Goal: Task Accomplishment & Management: Manage account settings

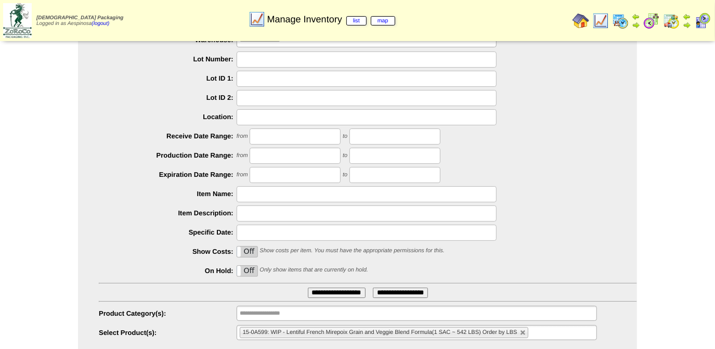
scroll to position [84, 0]
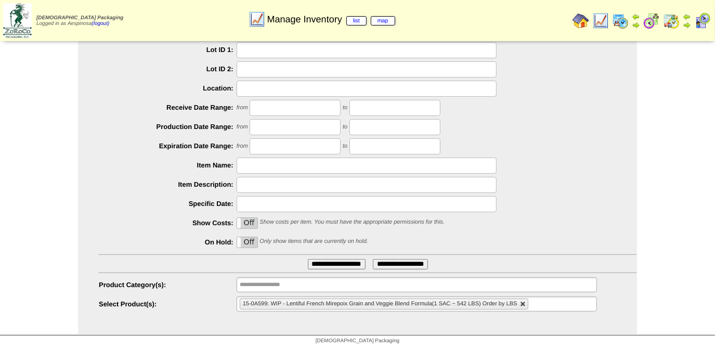
click at [523, 307] on li "15-0A599: WIP - Lentiful French Mirepoix Grain and Veggie Blend Formula(1 SAC ~…" at bounding box center [384, 303] width 288 height 11
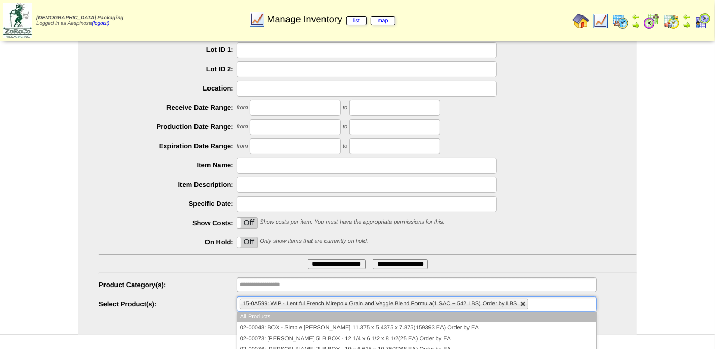
click at [521, 304] on link at bounding box center [523, 304] width 6 height 6
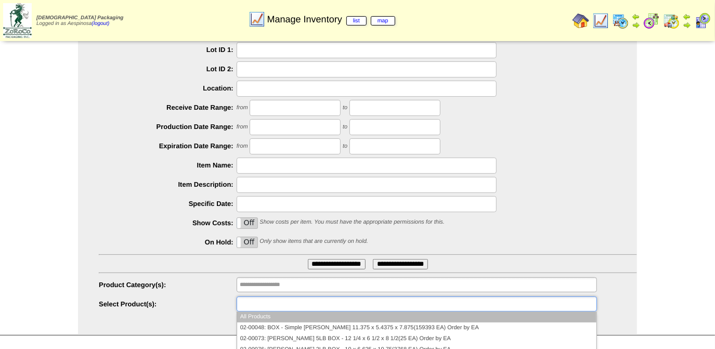
click at [502, 303] on ul at bounding box center [416, 303] width 360 height 15
paste input "********"
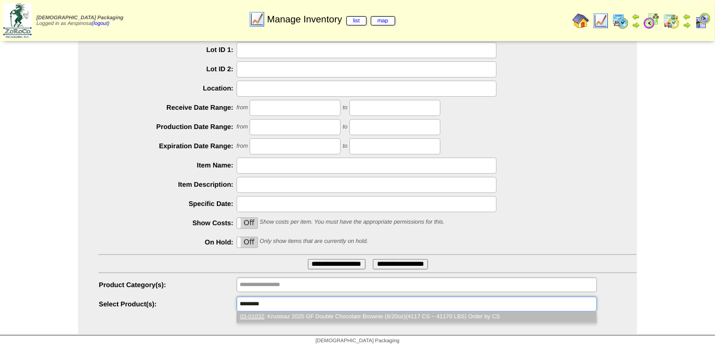
type input "********"
click at [317, 317] on li "03-01032 : Krusteaz 2025 GF Double Chocolate Brownie (8/20oz)(4117 CS ~ 41170 L…" at bounding box center [416, 316] width 359 height 11
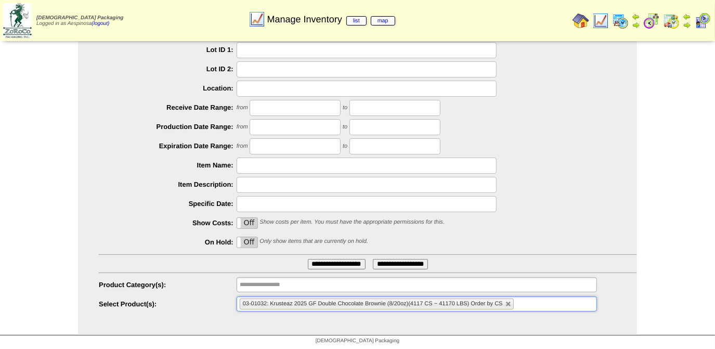
click at [319, 265] on input "**********" at bounding box center [337, 264] width 58 height 10
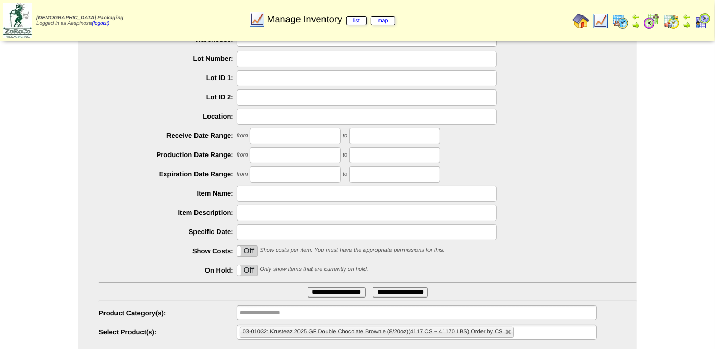
scroll to position [84, 0]
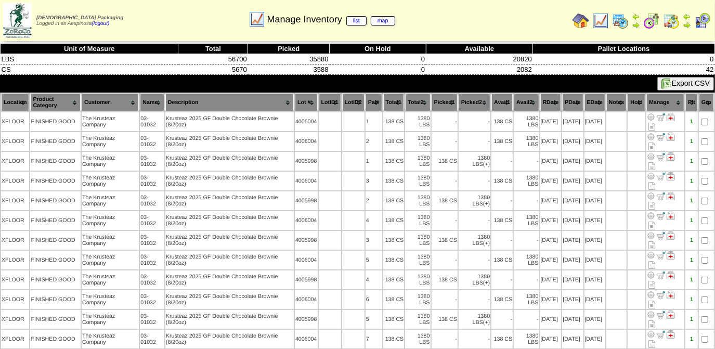
click at [448, 102] on th "Picked1" at bounding box center [444, 103] width 26 height 18
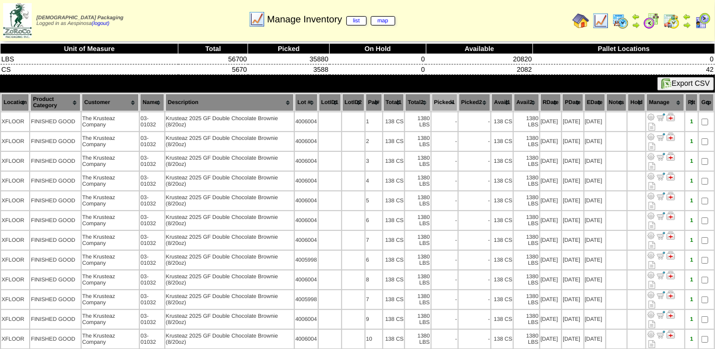
click at [448, 102] on th "Picked1" at bounding box center [444, 103] width 26 height 18
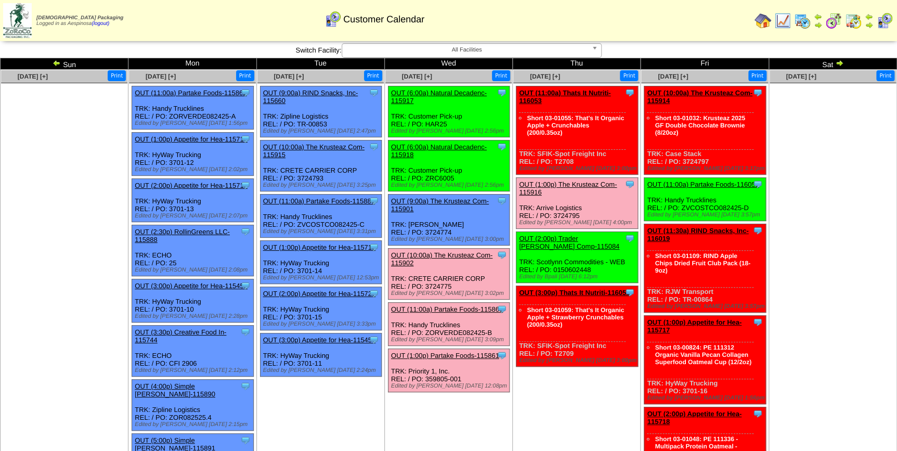
click at [579, 180] on link "OUT (1:00p) The Krusteaz Com-115916" at bounding box center [568, 188] width 98 height 16
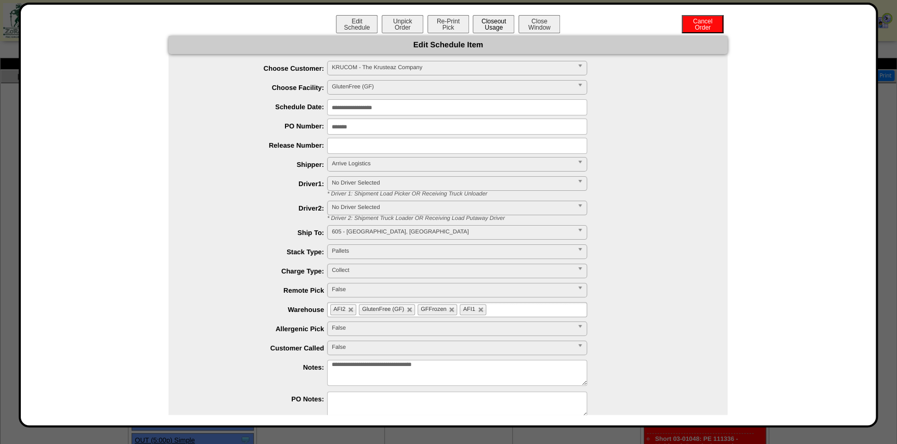
click at [488, 29] on button "Closeout Usage" at bounding box center [493, 24] width 42 height 18
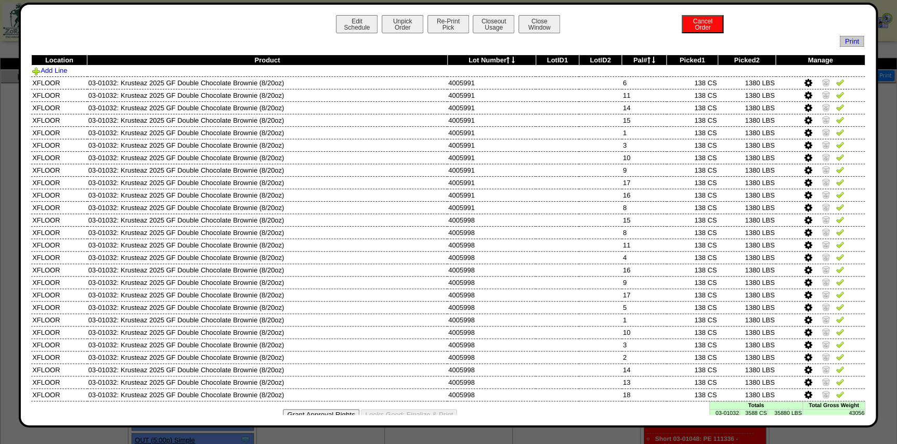
scroll to position [16, 0]
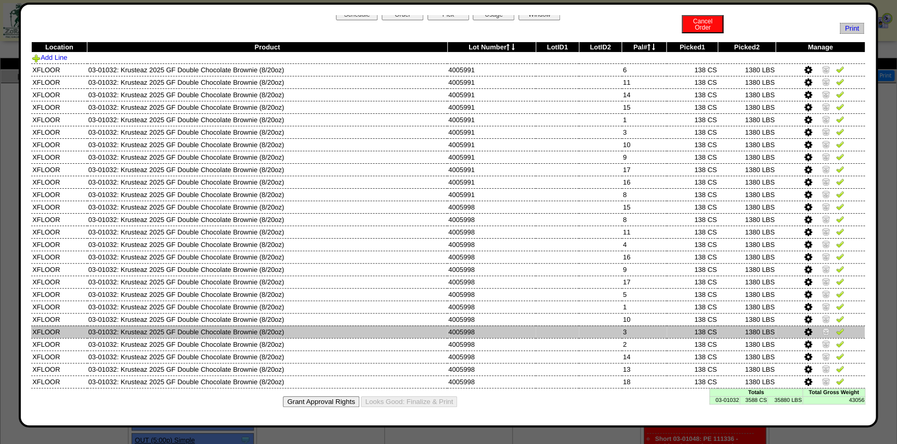
click at [676, 333] on td "138 CS" at bounding box center [691, 331] width 51 height 12
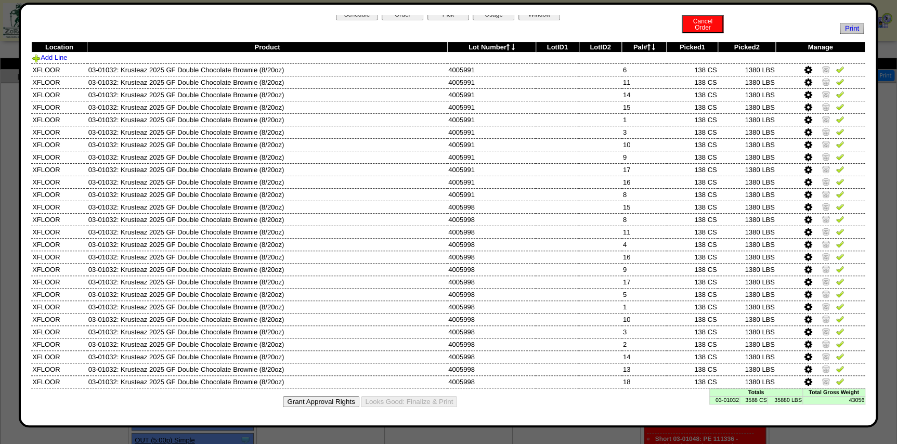
click at [753, 400] on td "3588 CS" at bounding box center [753, 400] width 28 height 8
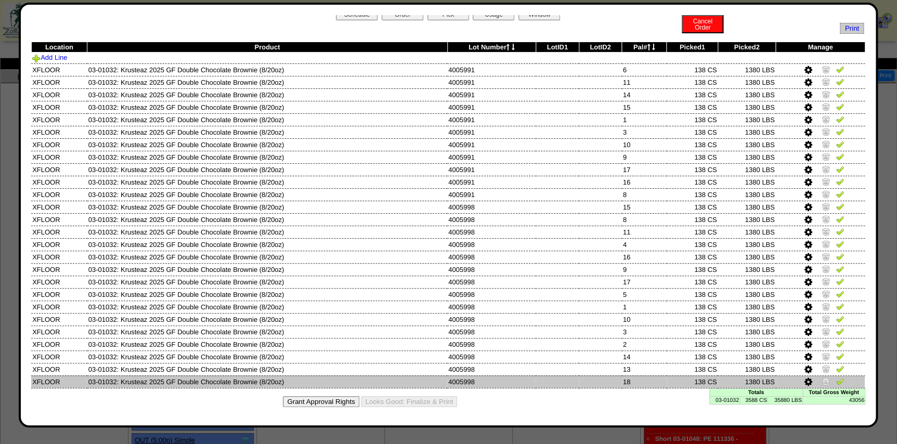
click at [821, 380] on img at bounding box center [825, 381] width 8 height 8
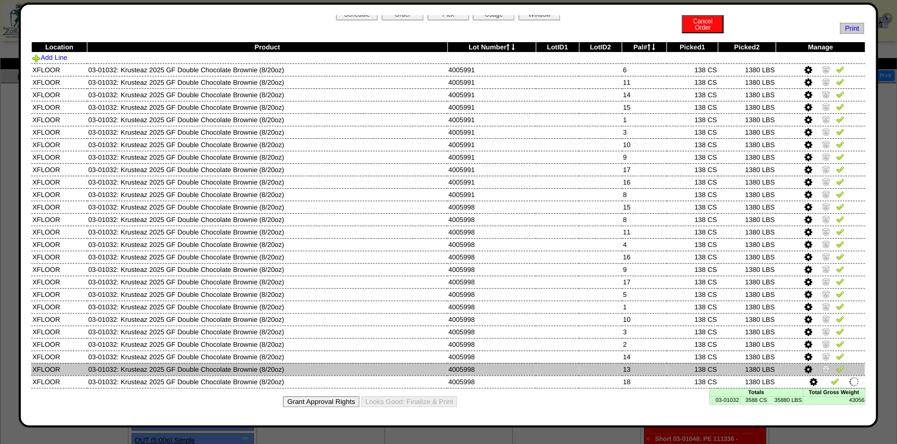
click at [821, 373] on link at bounding box center [826, 370] width 10 height 8
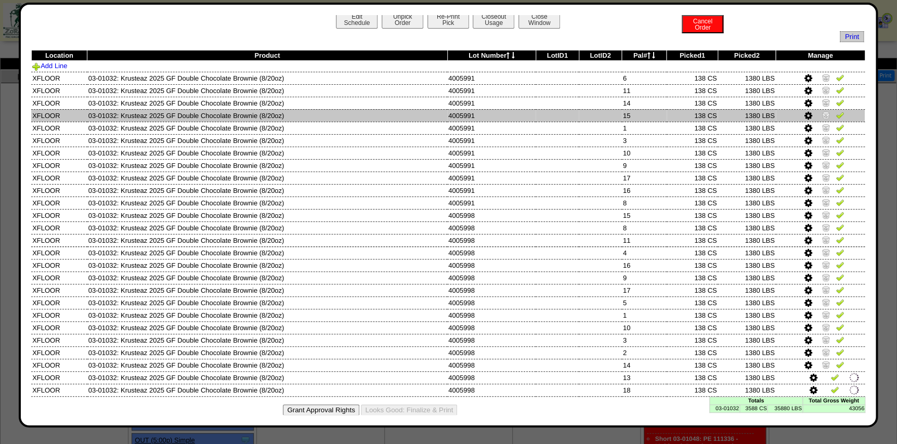
scroll to position [0, 0]
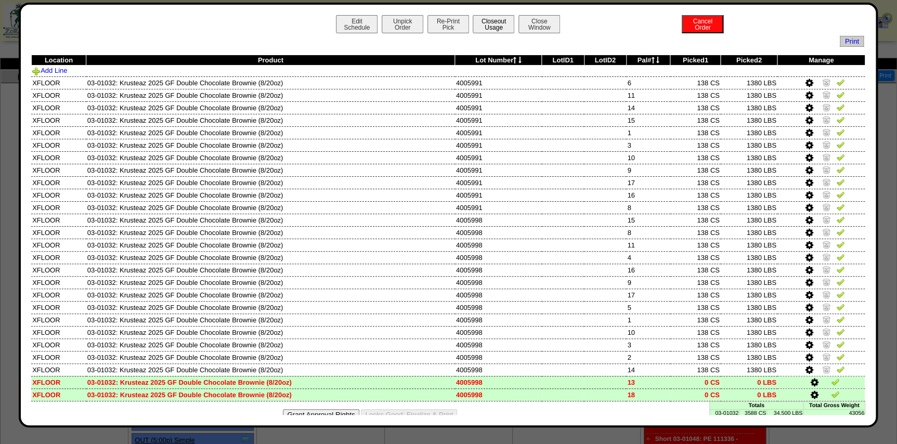
click at [496, 25] on button "Closeout Usage" at bounding box center [493, 24] width 42 height 18
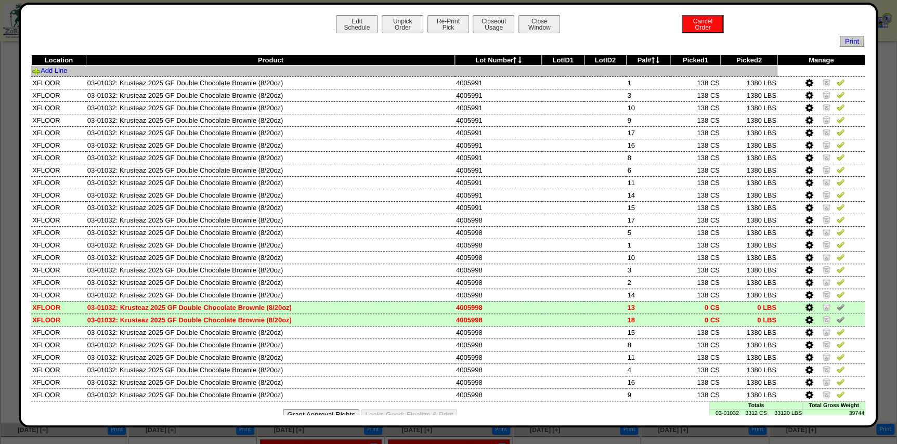
scroll to position [331, 0]
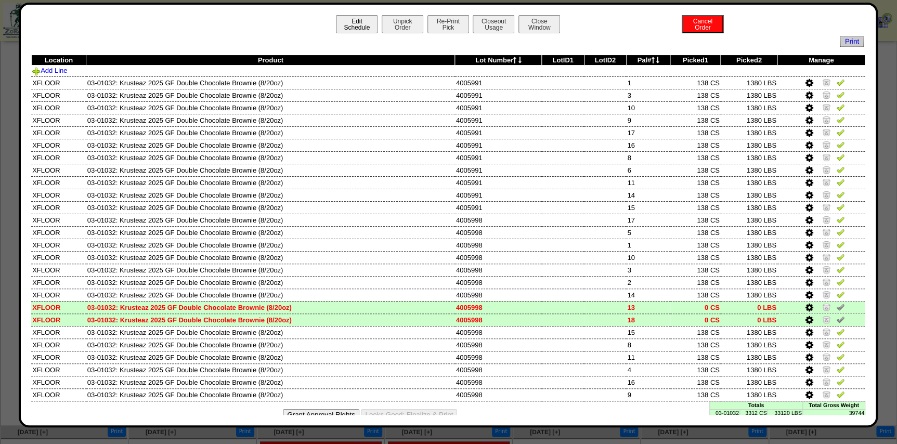
click at [349, 26] on button "Edit Schedule" at bounding box center [357, 24] width 42 height 18
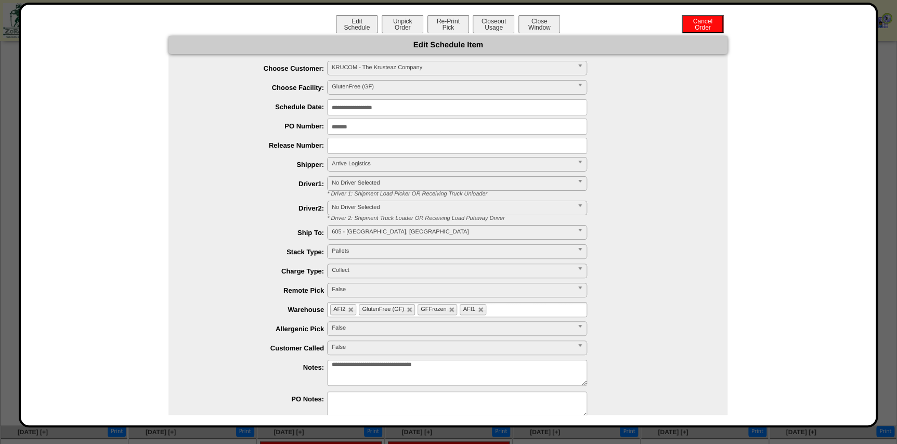
click at [518, 366] on textarea "**********" at bounding box center [457, 373] width 260 height 26
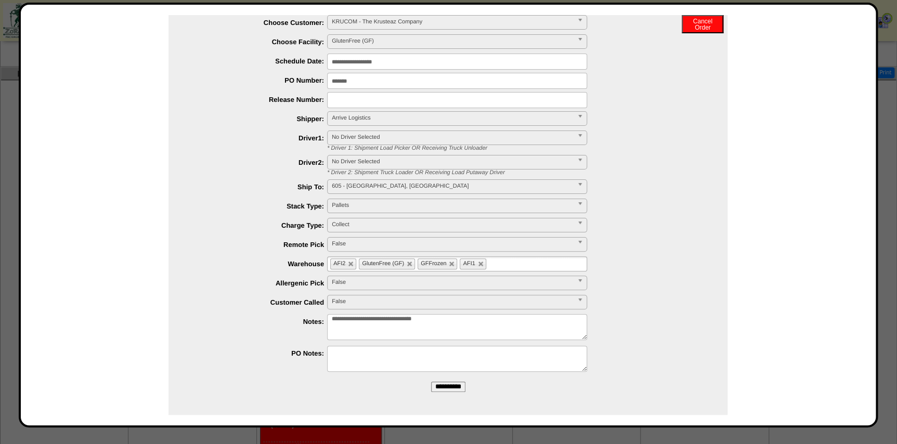
scroll to position [690, 0]
click at [446, 384] on input "**********" at bounding box center [448, 387] width 34 height 10
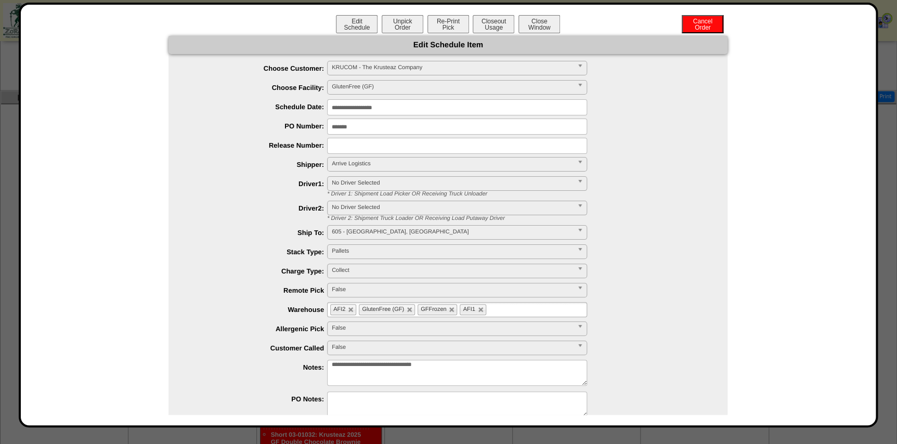
scroll to position [643, 0]
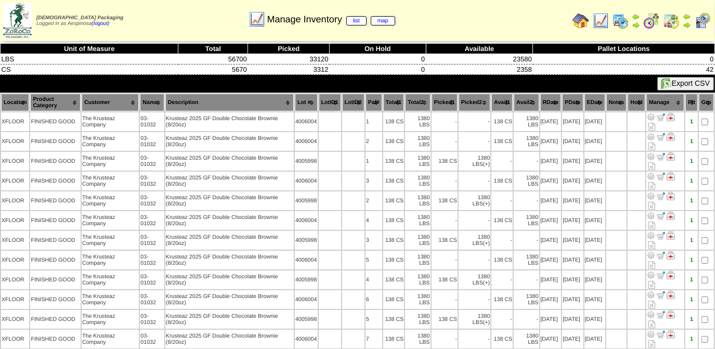
click at [442, 96] on th "Picked1" at bounding box center [444, 103] width 26 height 18
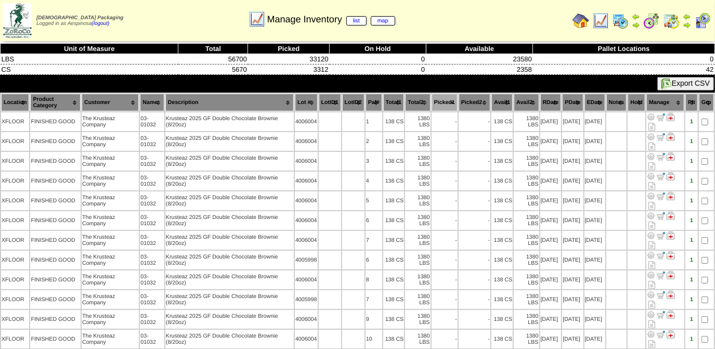
click at [442, 96] on th "Picked1" at bounding box center [444, 103] width 26 height 18
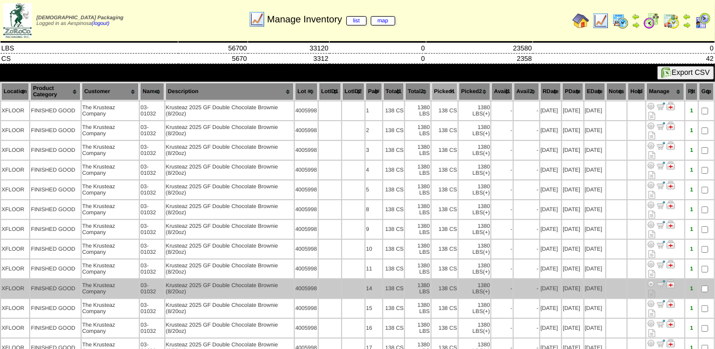
scroll to position [8, 0]
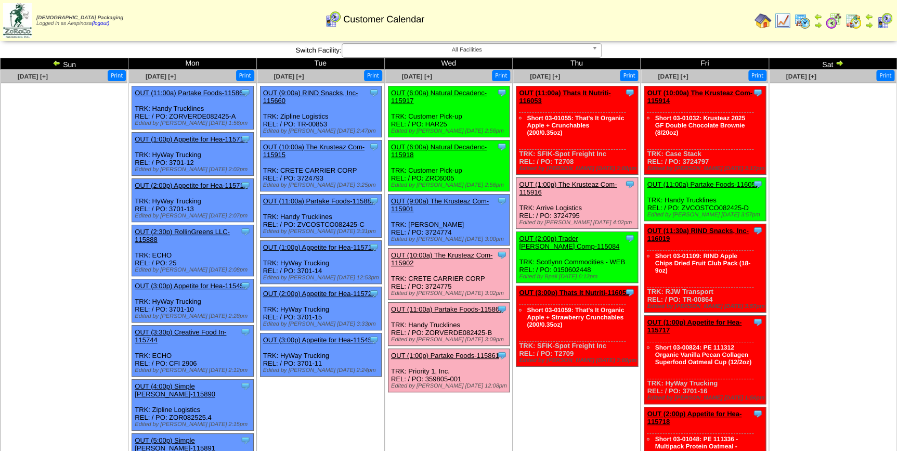
click at [576, 234] on link "OUT (2:00p) Trader [PERSON_NAME] Comp-115084" at bounding box center [569, 242] width 100 height 16
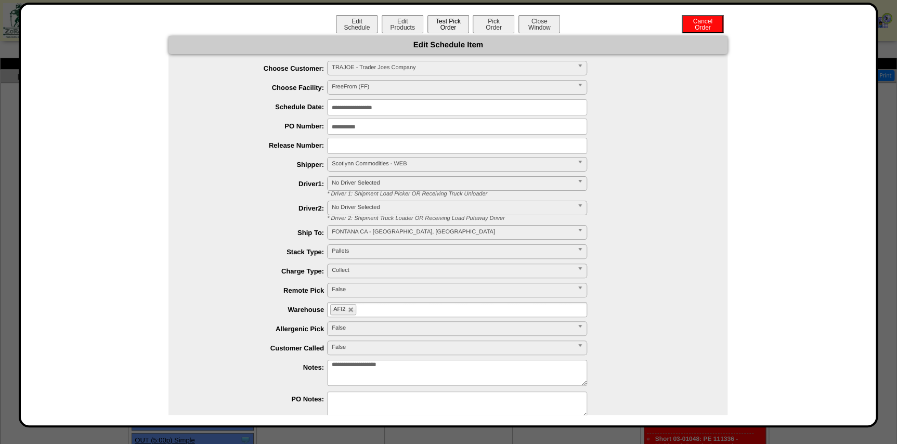
click at [453, 31] on button "Test Pick Order" at bounding box center [448, 24] width 42 height 18
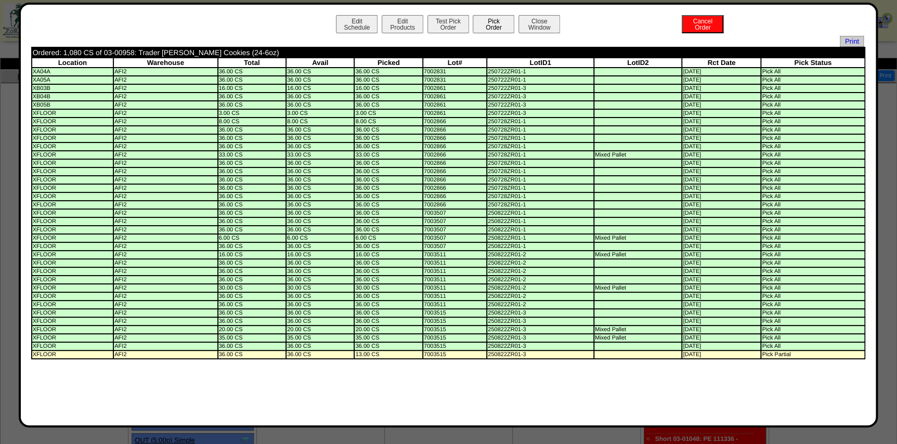
click at [490, 16] on button "Pick Order" at bounding box center [493, 24] width 42 height 18
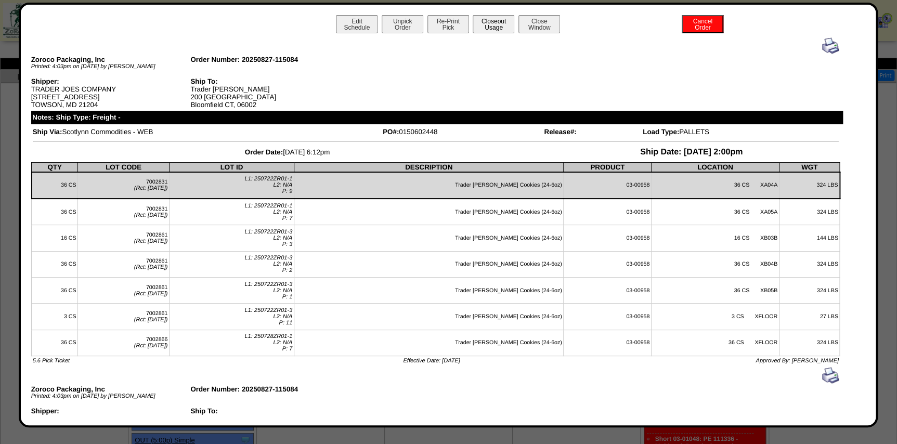
click at [491, 24] on button "Closeout Usage" at bounding box center [493, 24] width 42 height 18
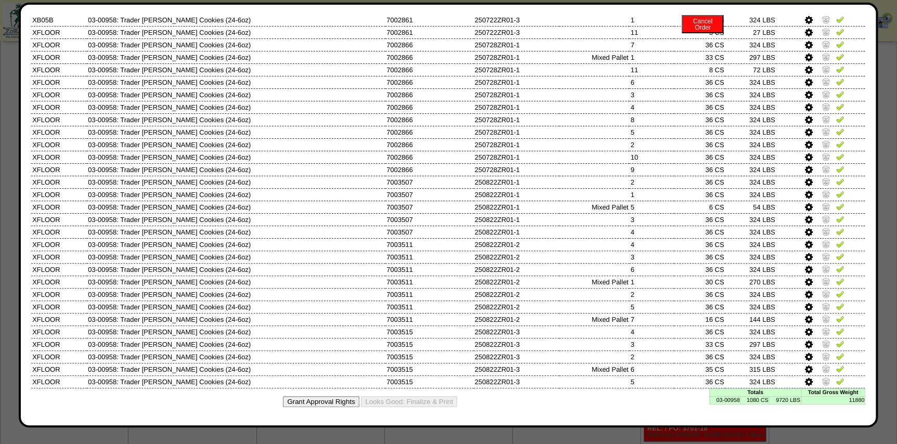
scroll to position [236, 0]
click at [728, 401] on td "03-00958" at bounding box center [724, 400] width 31 height 8
copy td "03-00958"
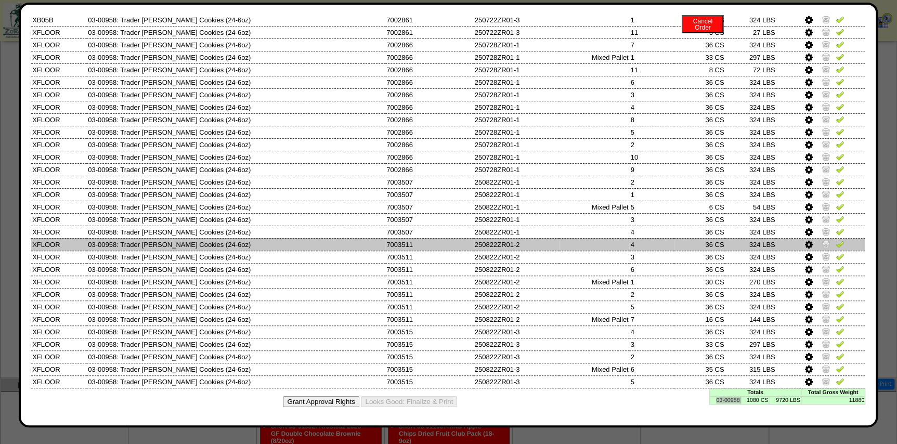
scroll to position [0, 0]
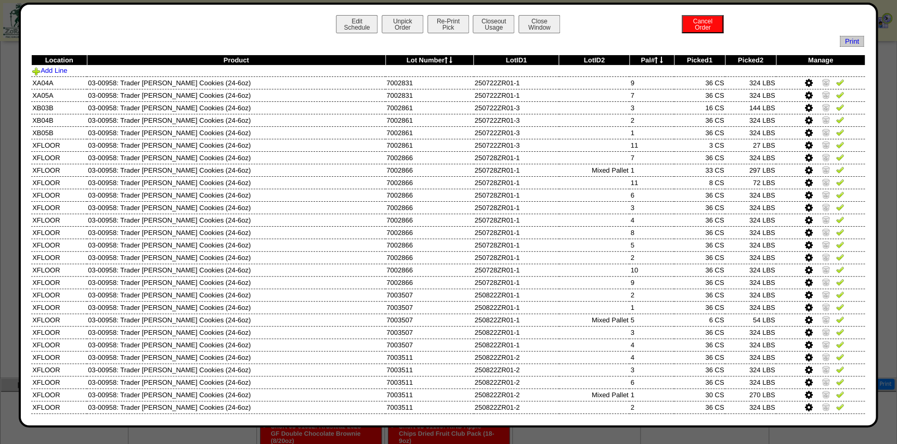
click at [444, 62] on icon at bounding box center [445, 60] width 3 height 7
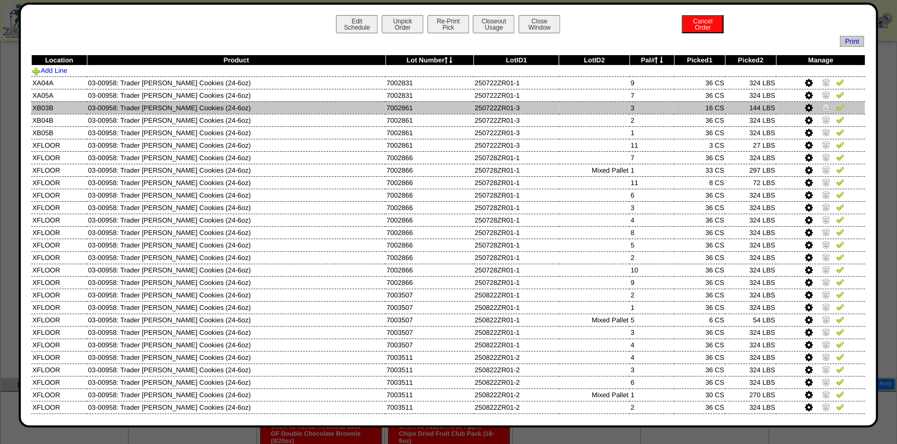
click at [835, 106] on img at bounding box center [839, 107] width 8 height 8
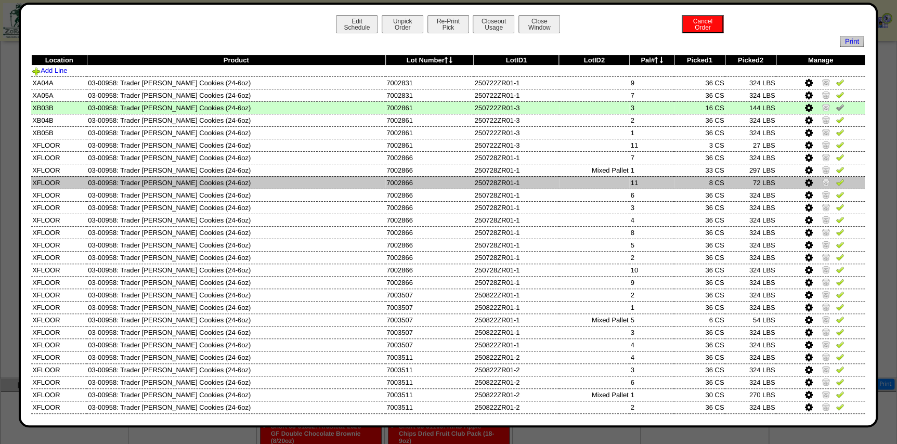
click at [835, 186] on img at bounding box center [839, 182] width 8 height 8
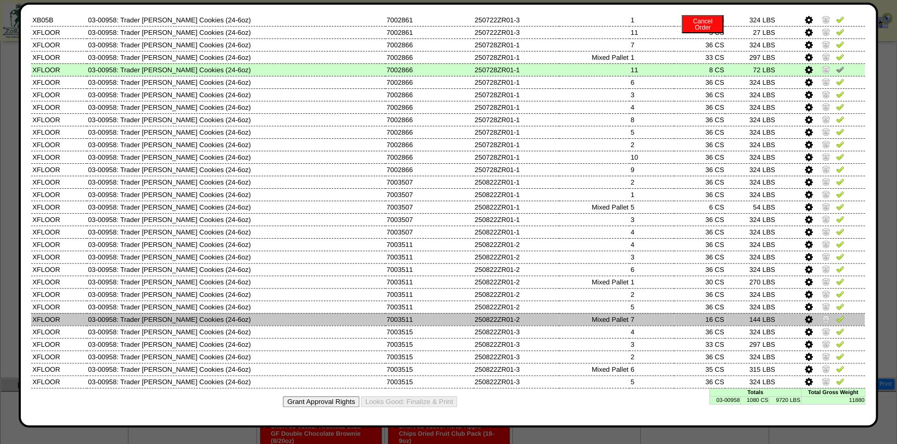
scroll to position [116, 0]
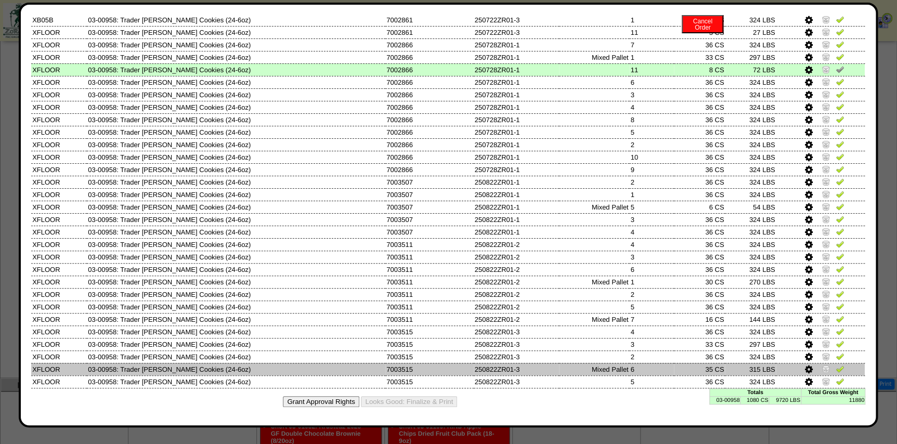
click at [821, 369] on img at bounding box center [825, 368] width 8 height 8
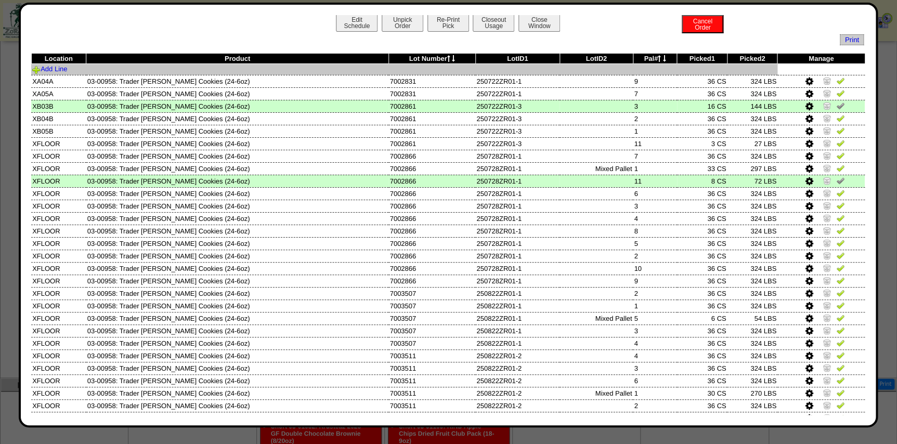
scroll to position [0, 0]
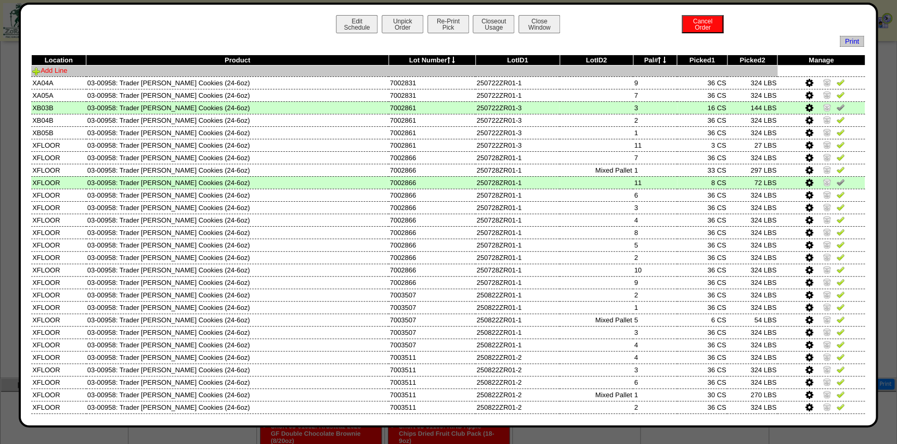
click at [57, 68] on link "Add Line" at bounding box center [49, 71] width 35 height 8
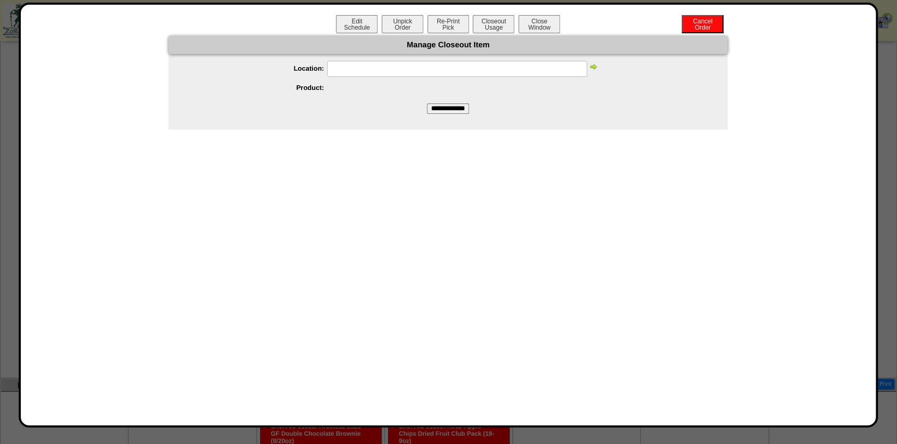
click at [493, 64] on input "text" at bounding box center [457, 69] width 260 height 16
type input "******"
click at [591, 70] on img at bounding box center [593, 66] width 8 height 8
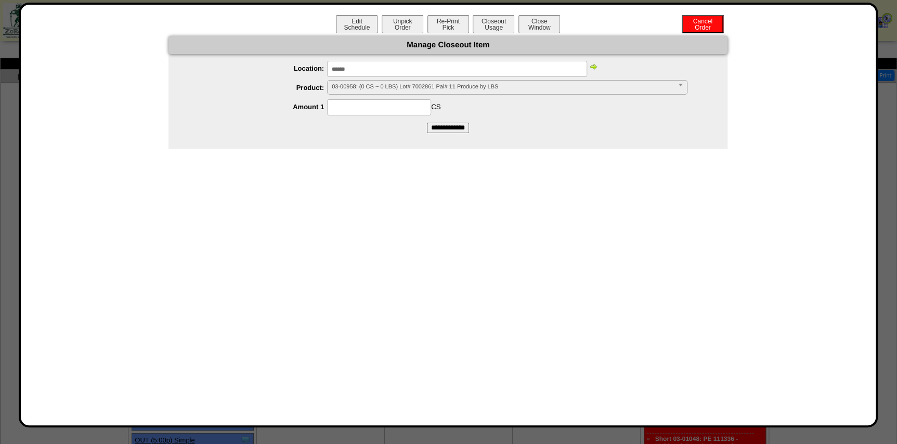
click at [540, 92] on span "03-00958: (0 CS ~ 0 LBS) Lot# 7002861 Pal# 11 Produce by LBS" at bounding box center [502, 87] width 341 height 12
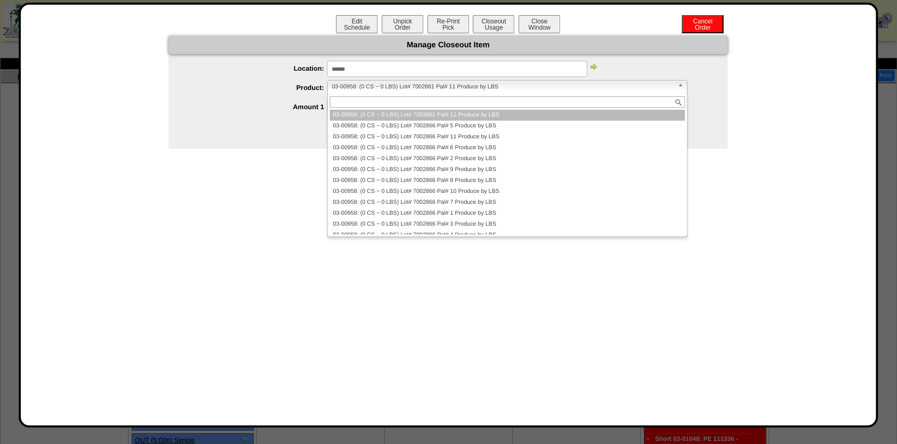
paste input "*******"
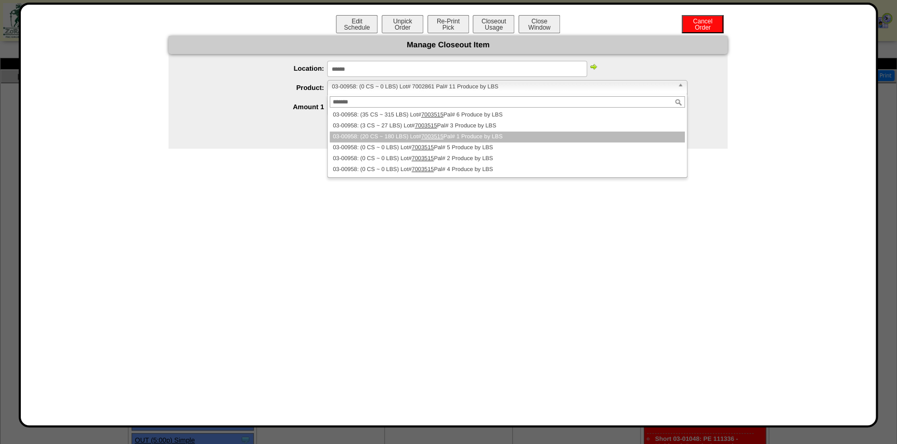
type input "*******"
click at [493, 136] on li "03-00958: (20 CS ~ 180 LBS) Lot# 7003515 Pal# 1 Produce by LBS" at bounding box center [507, 137] width 355 height 11
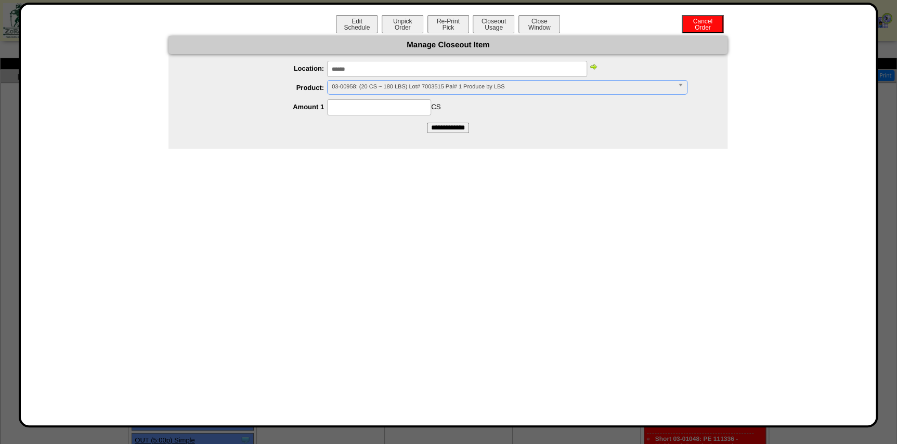
click at [387, 107] on input at bounding box center [379, 107] width 104 height 16
type input "**"
click at [427, 123] on input "**********" at bounding box center [448, 128] width 42 height 10
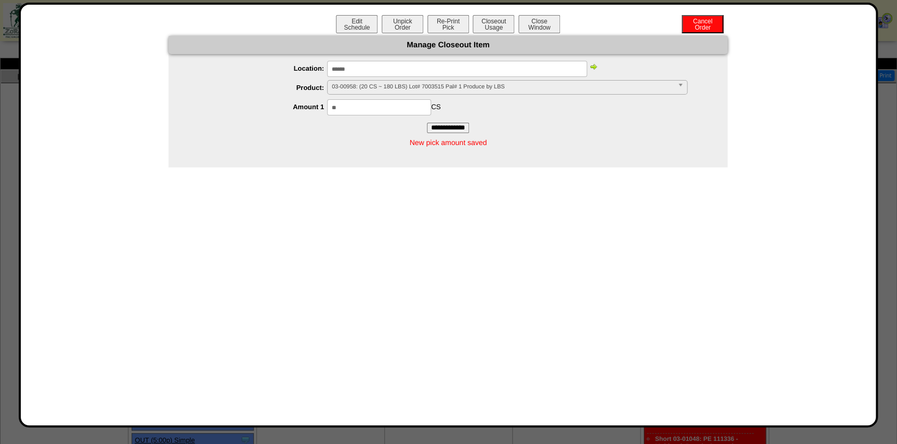
click at [564, 131] on form "**********" at bounding box center [447, 84] width 559 height 97
click at [493, 17] on button "Closeout Usage" at bounding box center [493, 24] width 42 height 18
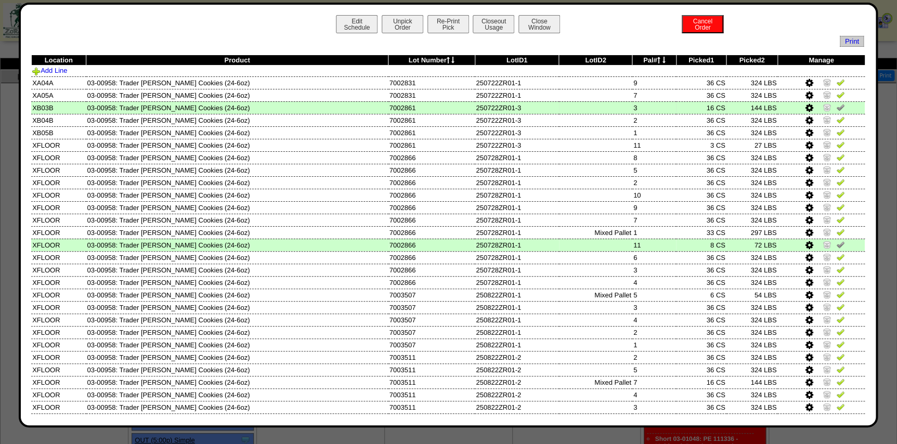
click at [822, 107] on img at bounding box center [826, 107] width 8 height 8
click at [822, 246] on img at bounding box center [826, 244] width 8 height 8
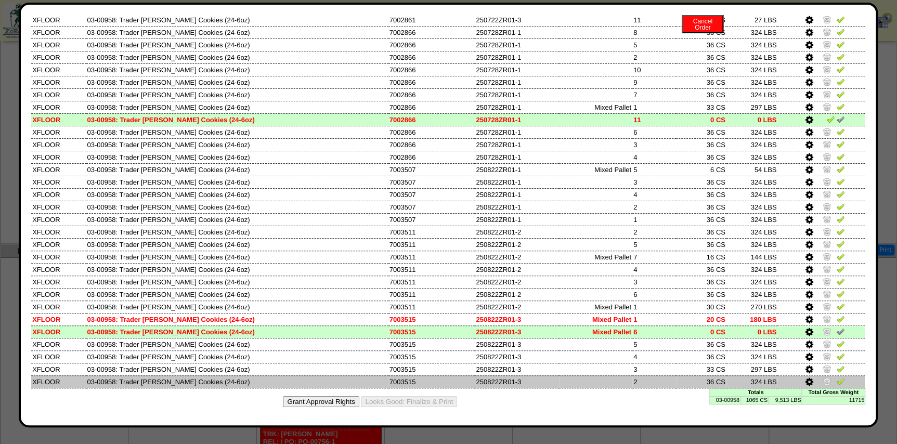
scroll to position [520, 0]
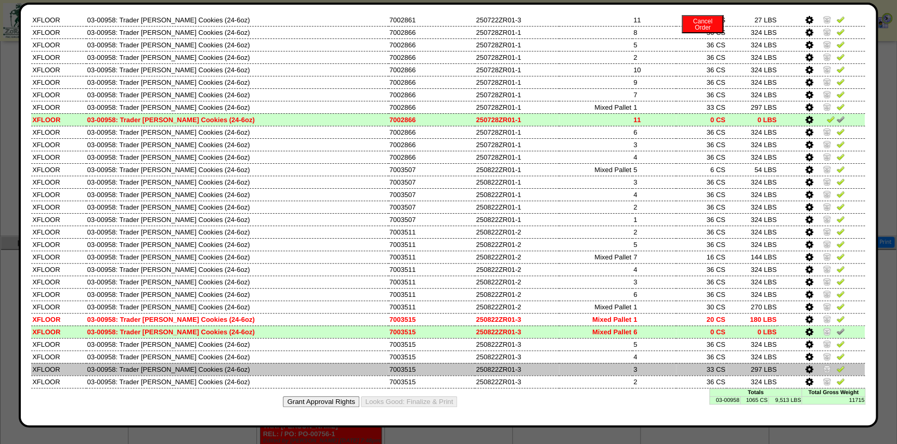
click at [805, 368] on icon at bounding box center [809, 369] width 8 height 9
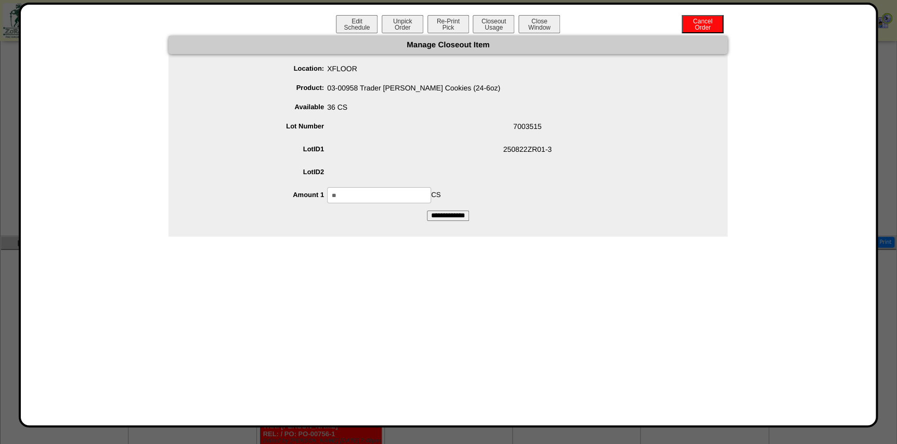
click at [361, 186] on ul "Location: XFLOOR Product: 03-00958 Trader Joes Snickerdoodle Cookies (24-6oz) A…" at bounding box center [447, 132] width 559 height 142
click at [367, 195] on input "**" at bounding box center [379, 195] width 104 height 16
type input "**"
click at [427, 211] on input "**********" at bounding box center [448, 216] width 42 height 10
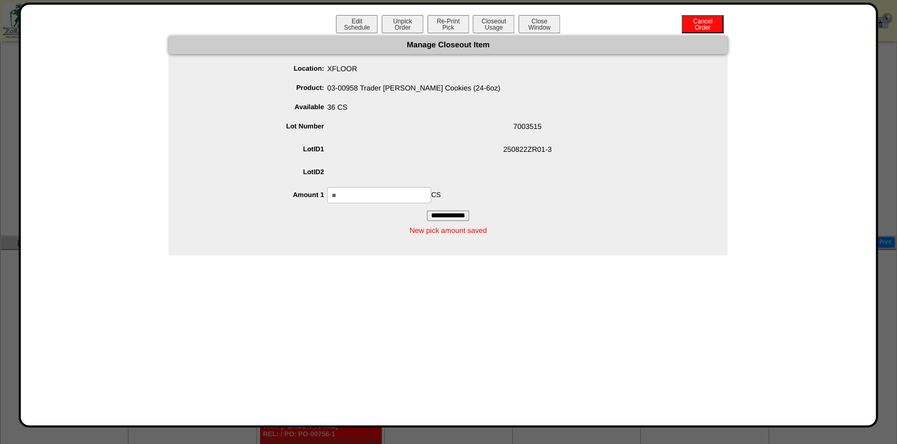
click at [459, 157] on span "250822ZR01-3" at bounding box center [458, 151] width 538 height 20
click at [493, 29] on button "Closeout Usage" at bounding box center [493, 24] width 42 height 18
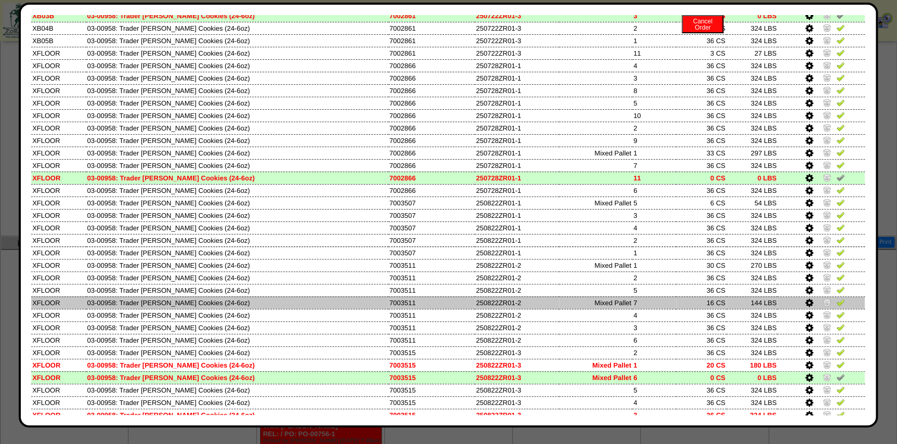
scroll to position [129, 0]
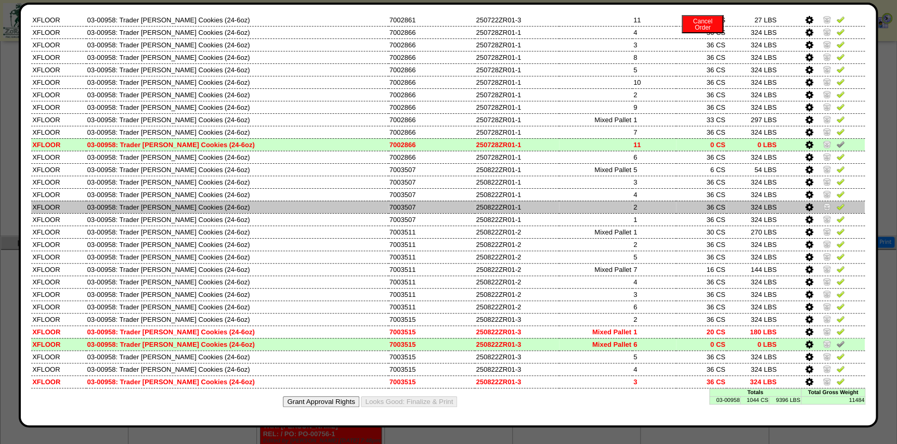
click at [503, 203] on td "250822ZR01-1" at bounding box center [517, 207] width 84 height 12
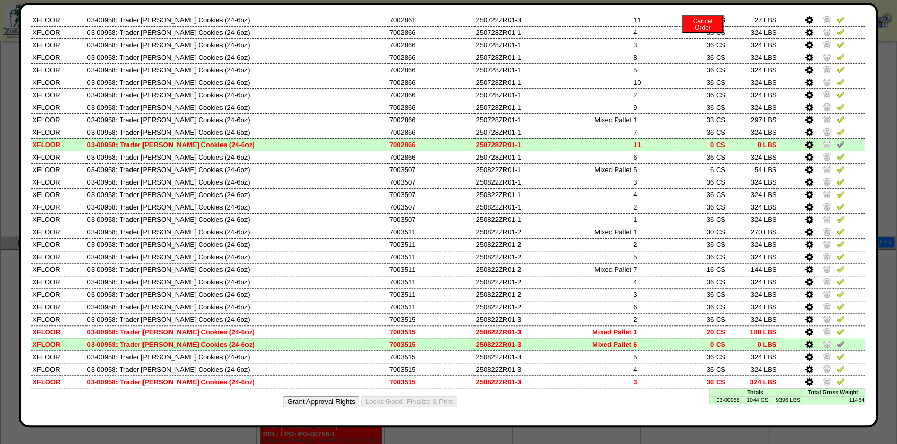
click at [757, 399] on td "1044 CS" at bounding box center [754, 400] width 29 height 8
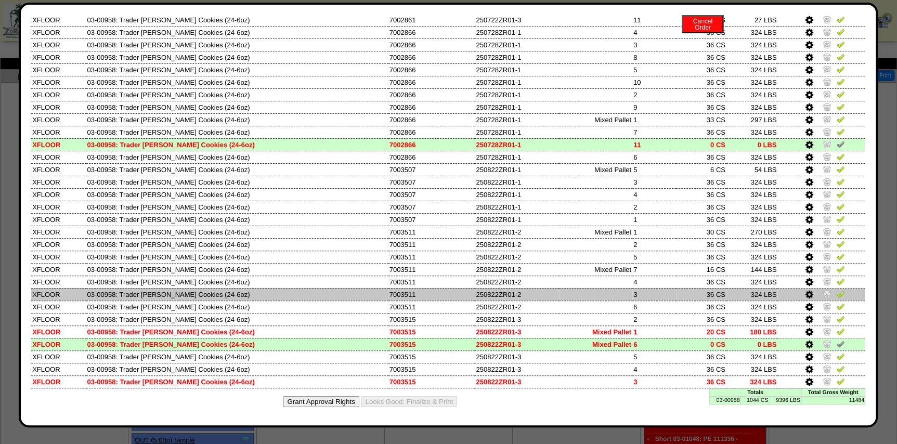
scroll to position [0, 0]
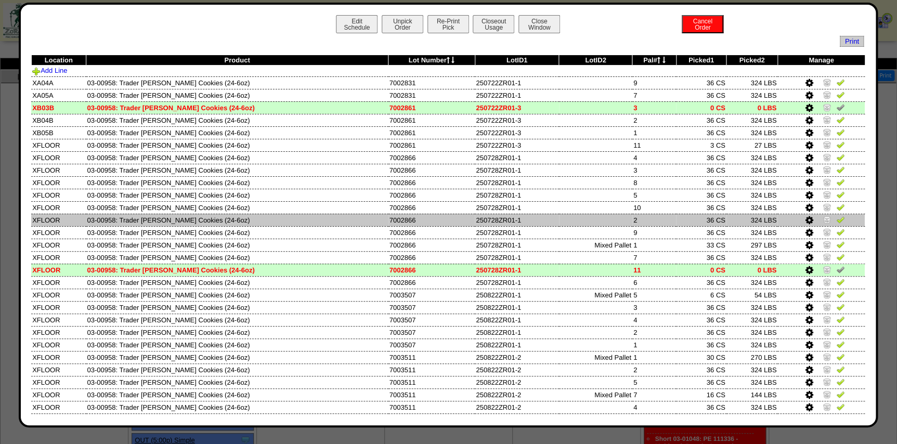
click at [337, 223] on td "03-00958: Trader Joes Snickerdoodle Cookies (24-6oz)" at bounding box center [237, 220] width 302 height 12
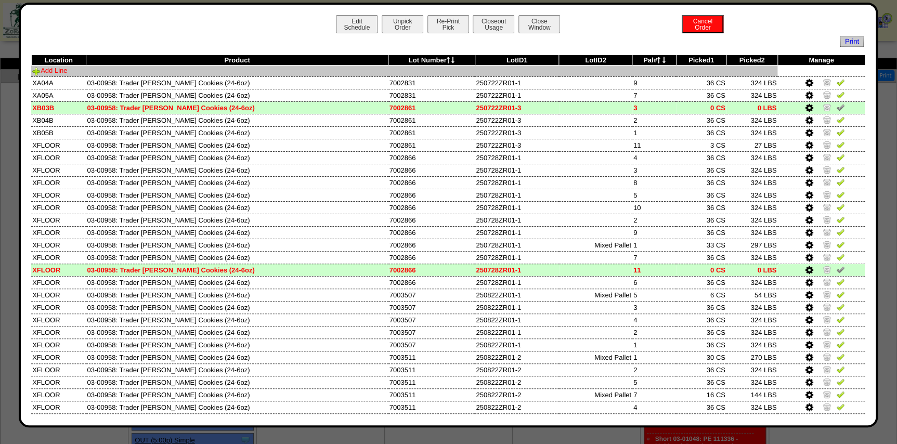
click at [61, 70] on link "Add Line" at bounding box center [49, 71] width 35 height 8
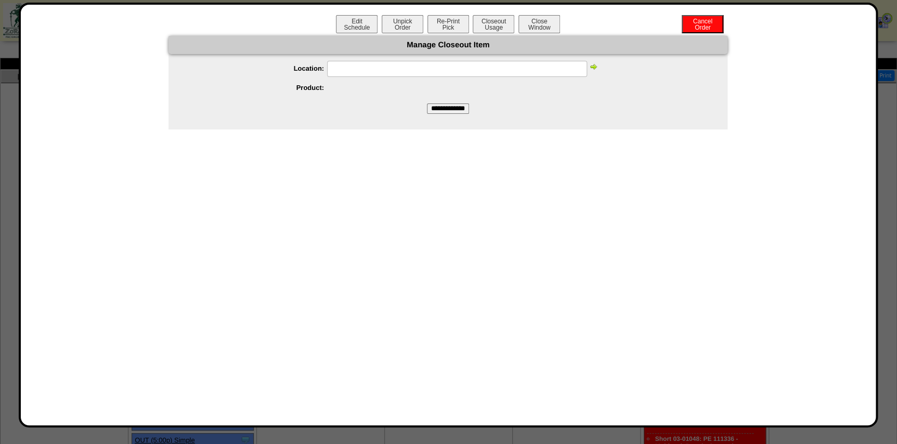
click at [436, 71] on input "text" at bounding box center [457, 69] width 260 height 16
type input "******"
click at [596, 68] on img at bounding box center [593, 66] width 8 height 8
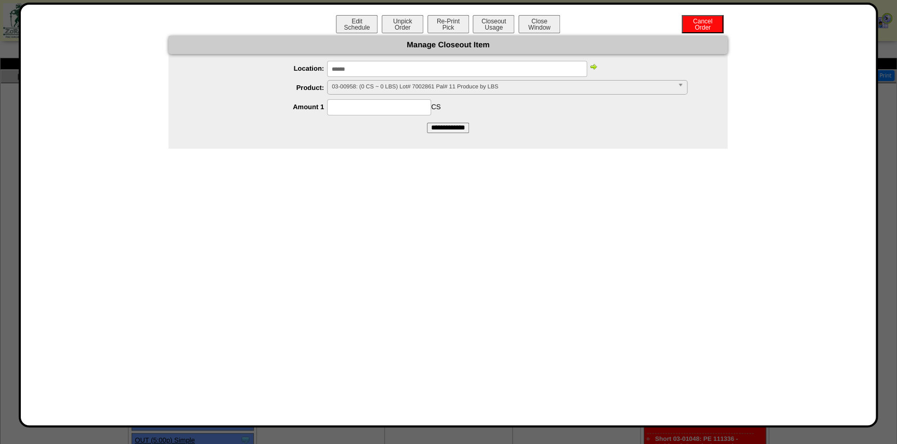
click at [571, 85] on span "03-00958: (0 CS ~ 0 LBS) Lot# 7002861 Pal# 11 Produce by LBS" at bounding box center [502, 87] width 341 height 12
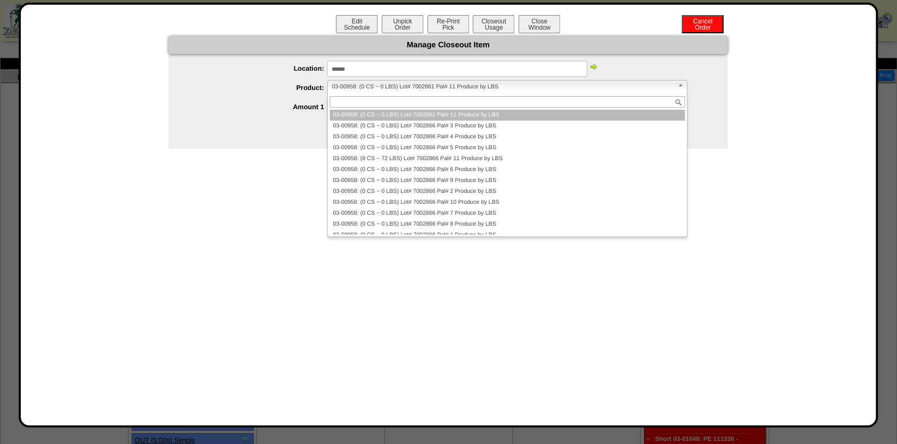
paste input "**********"
type input "**********"
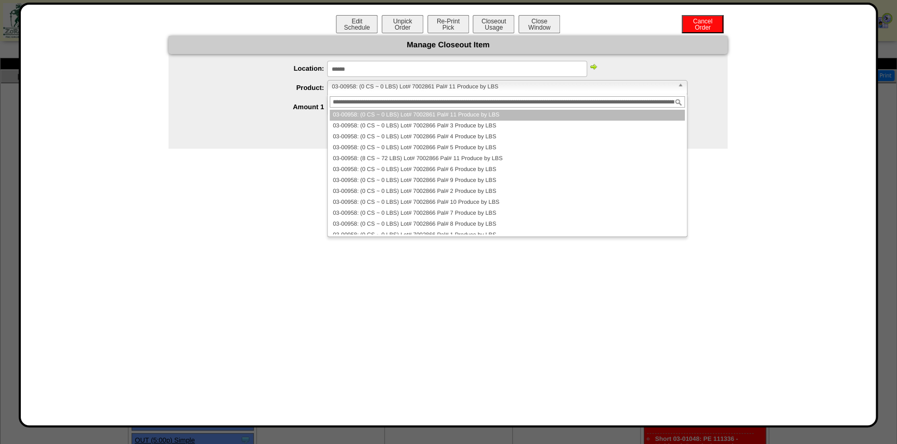
scroll to position [0, 265]
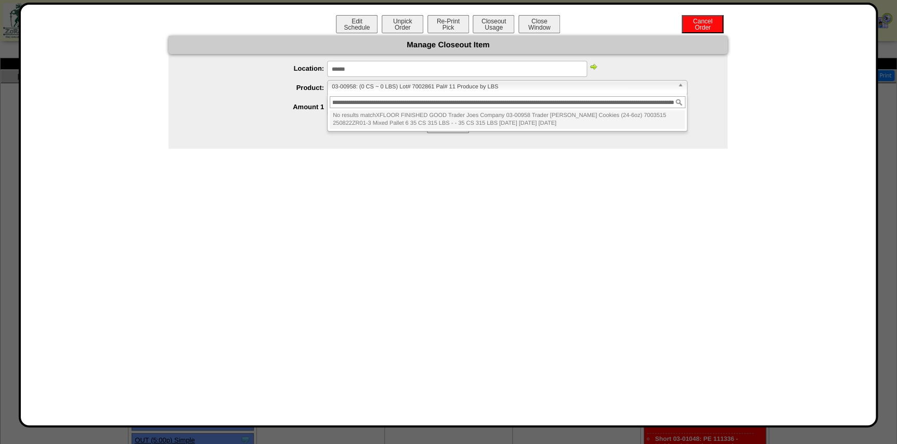
click at [539, 99] on input "**********" at bounding box center [508, 102] width 356 height 12
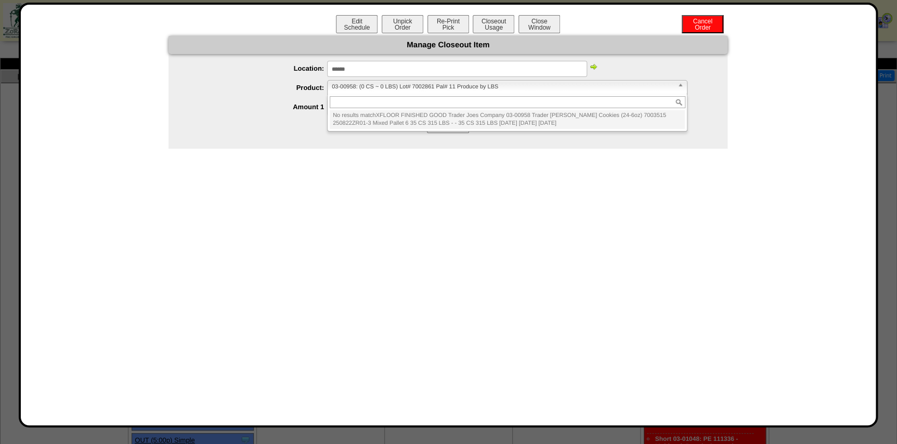
scroll to position [0, 0]
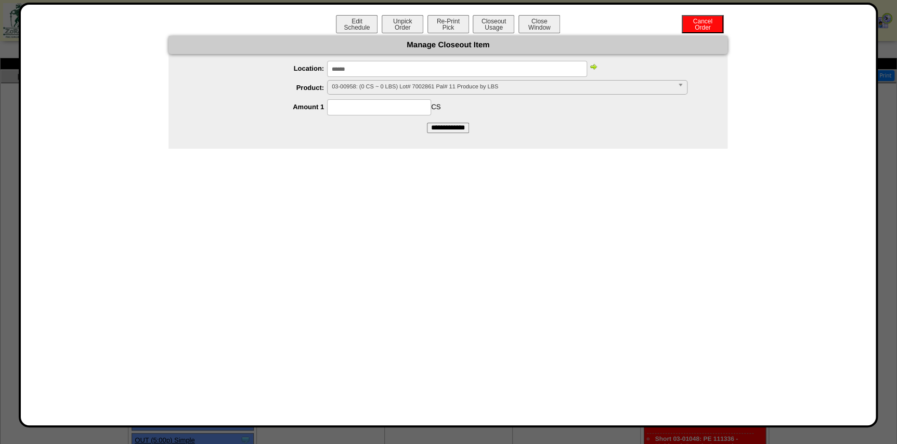
click at [393, 85] on span "03-00958: (0 CS ~ 0 LBS) Lot# 7002861 Pal# 11 Produce by LBS" at bounding box center [502, 87] width 341 height 12
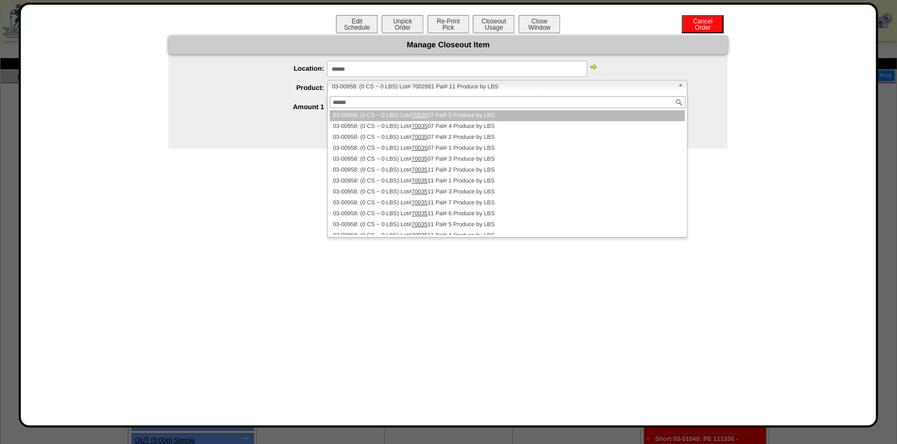
type input "*******"
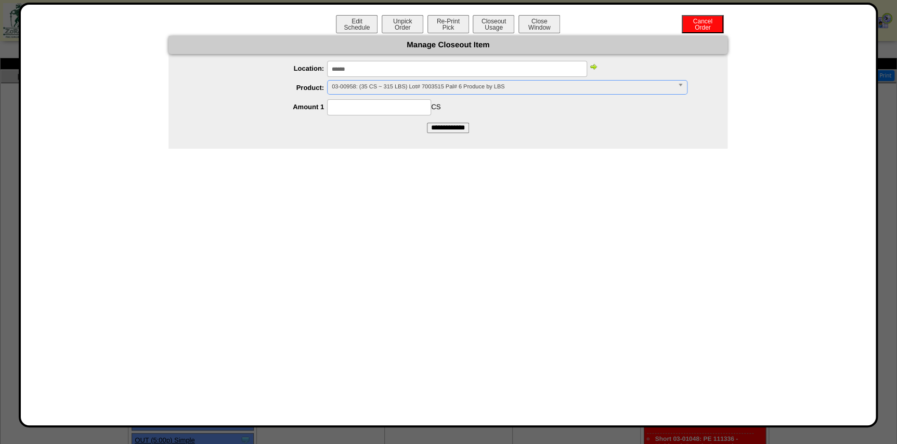
click at [401, 109] on input at bounding box center [379, 107] width 104 height 16
click at [423, 89] on span "03-00958: (35 CS ~ 315 LBS) Lot# 7003515 Pal# 6 Produce by LBS" at bounding box center [502, 87] width 341 height 12
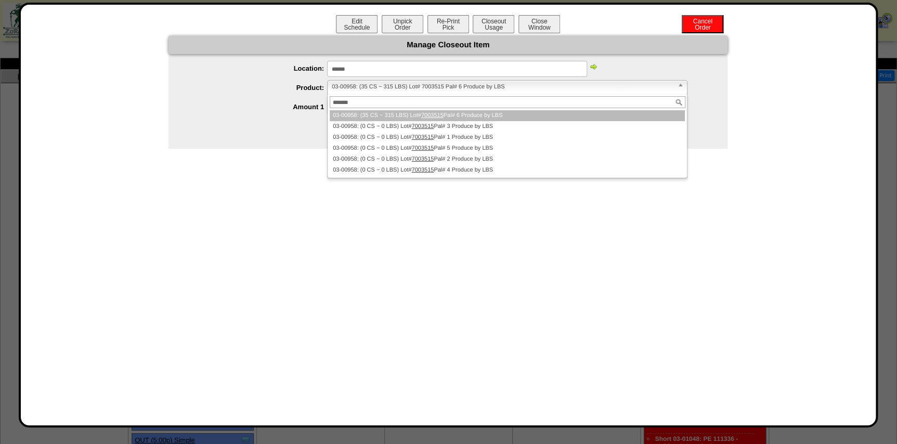
type input "*******"
click at [454, 114] on li "03-00958: (35 CS ~ 315 LBS) Lot# 7003515 Pal# 6 Produce by LBS" at bounding box center [507, 115] width 355 height 11
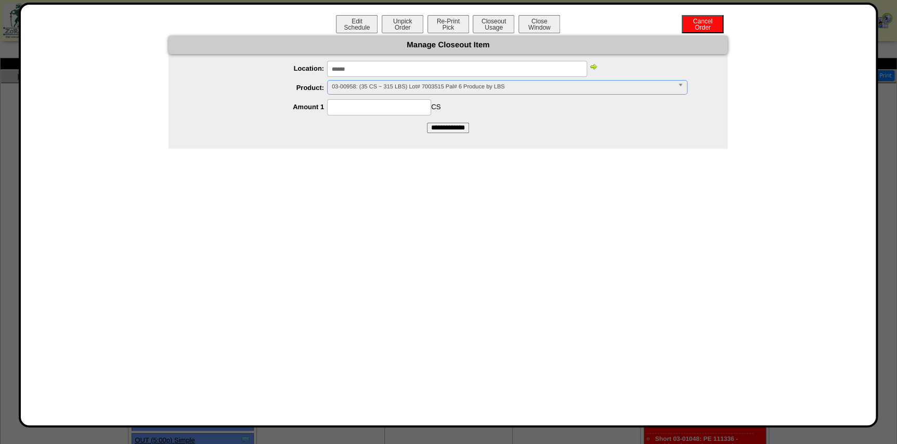
click at [405, 110] on input at bounding box center [379, 107] width 104 height 16
type input "**"
click at [427, 123] on input "**********" at bounding box center [448, 128] width 42 height 10
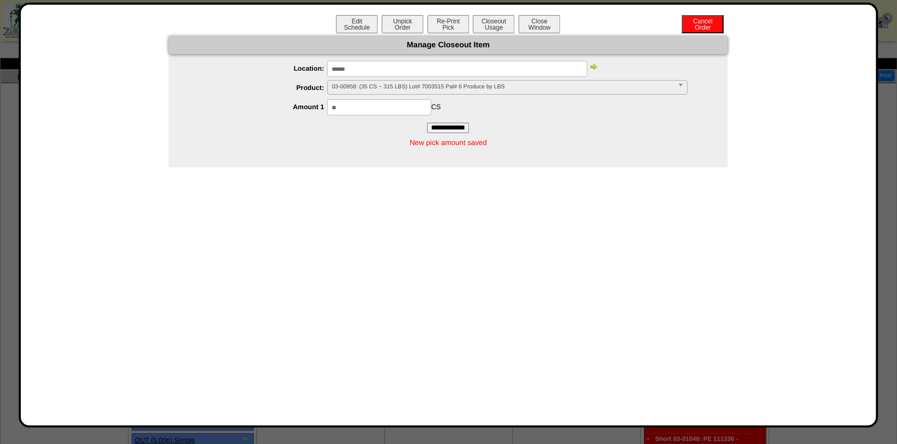
click at [640, 134] on div "New pick amount saved" at bounding box center [447, 142] width 559 height 19
click at [493, 32] on button "Closeout Usage" at bounding box center [493, 24] width 42 height 18
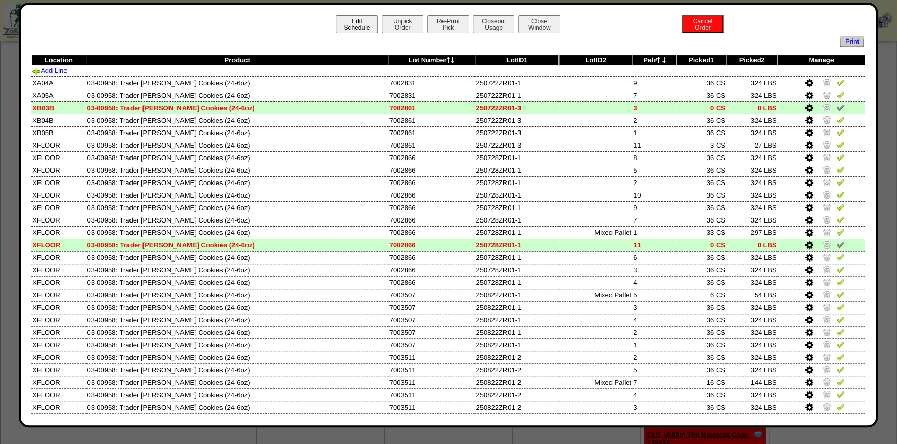
click at [350, 30] on button "Edit Schedule" at bounding box center [357, 24] width 42 height 18
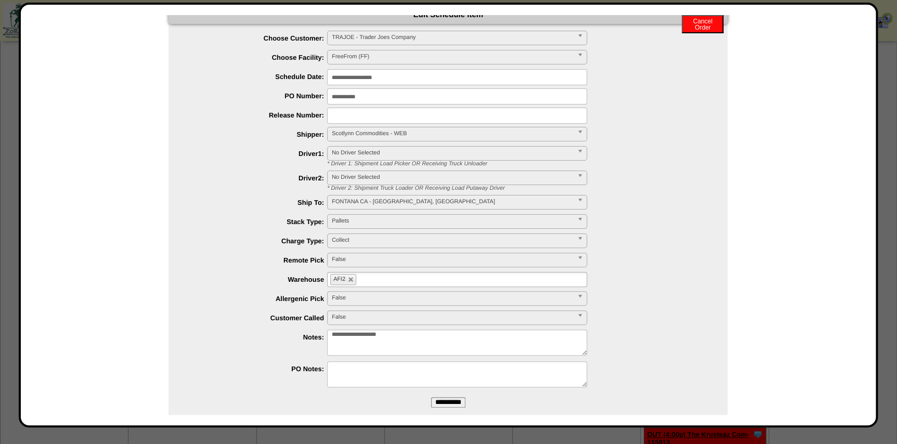
scroll to position [46, 0]
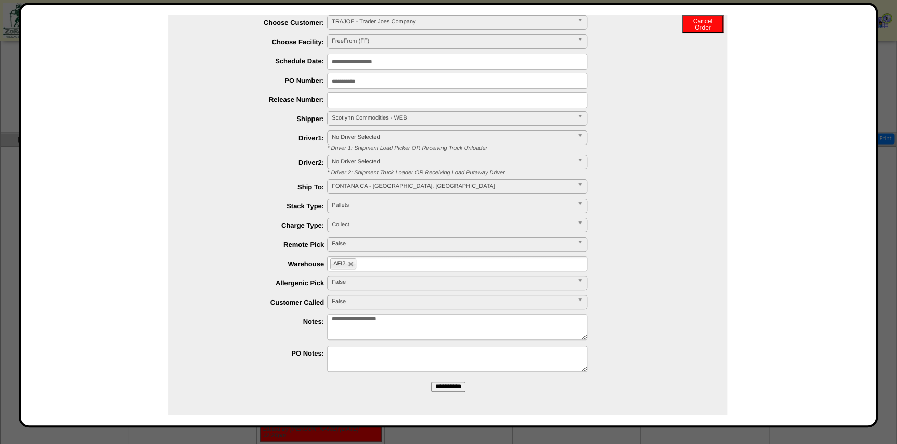
click at [414, 325] on textarea "**********" at bounding box center [457, 327] width 260 height 26
type textarea "**********"
click at [437, 391] on form "**********" at bounding box center [447, 195] width 559 height 410
click at [438, 389] on input "**********" at bounding box center [448, 387] width 34 height 10
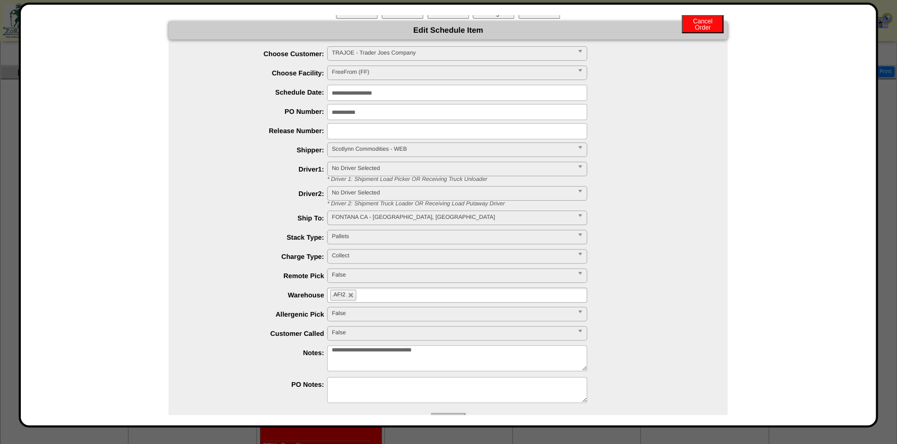
scroll to position [0, 0]
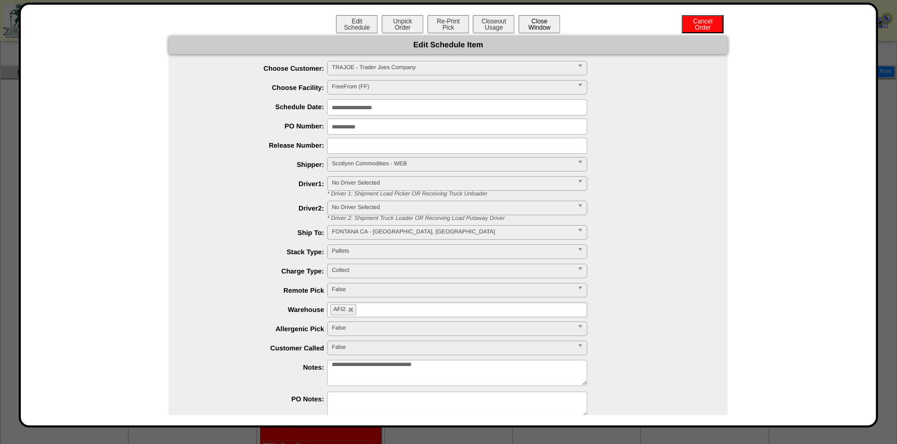
click at [528, 22] on button "Close Window" at bounding box center [539, 24] width 42 height 18
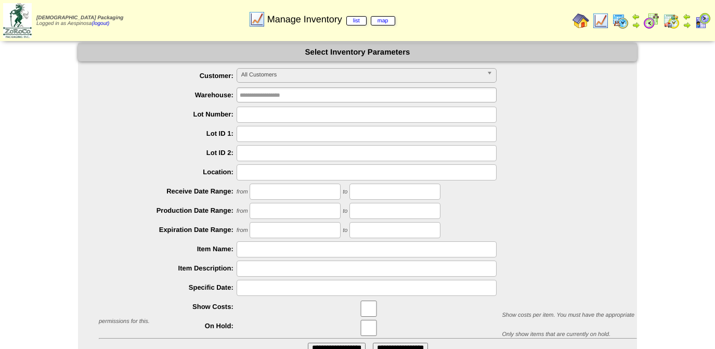
scroll to position [84, 0]
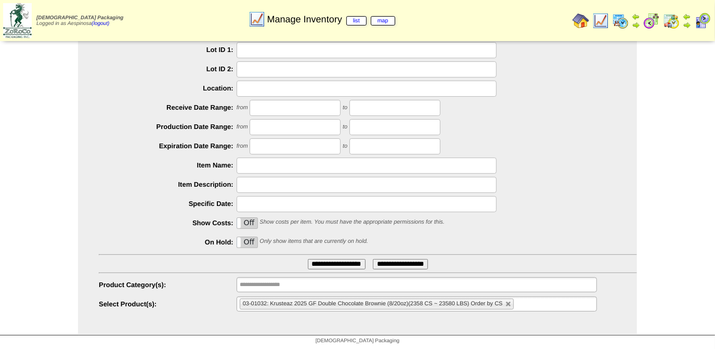
click at [504, 304] on li "03-01032: Krusteaz 2025 GF Double Chocolate Brownie (8/20oz)(2358 CS ~ 23580 LB…" at bounding box center [377, 303] width 274 height 11
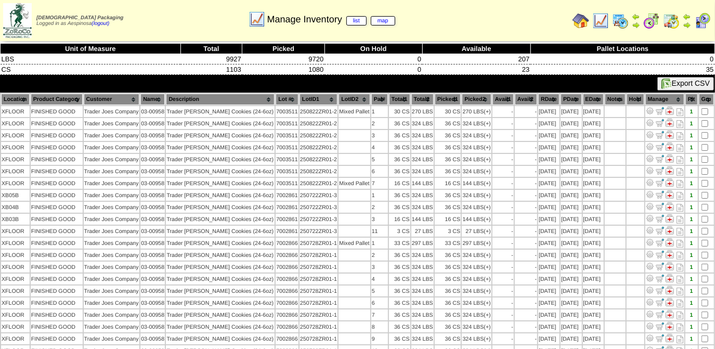
click at [287, 98] on th "Lot #" at bounding box center [286, 99] width 23 height 11
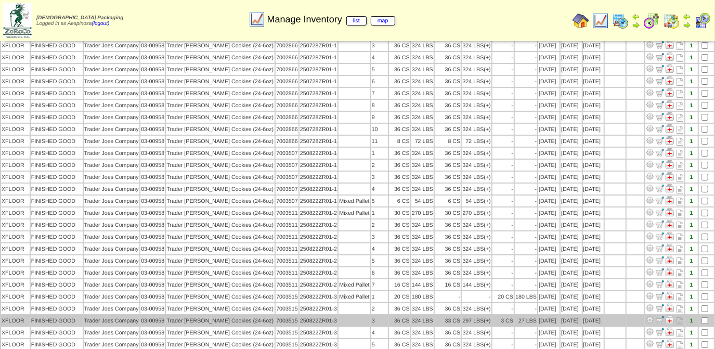
scroll to position [178, 0]
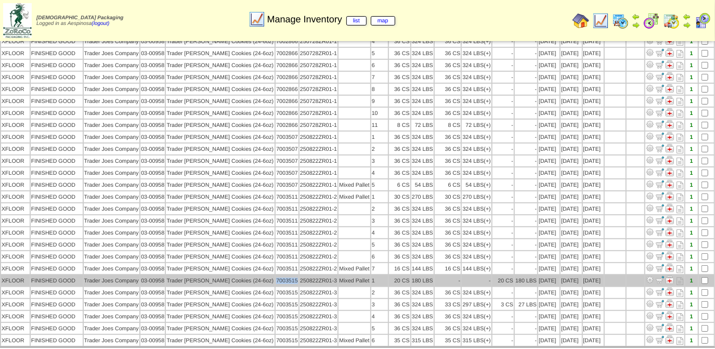
drag, startPoint x: 298, startPoint y: 271, endPoint x: 277, endPoint y: 272, distance: 21.4
click at [277, 275] on td "7003515" at bounding box center [286, 280] width 23 height 11
copy td "7003515"
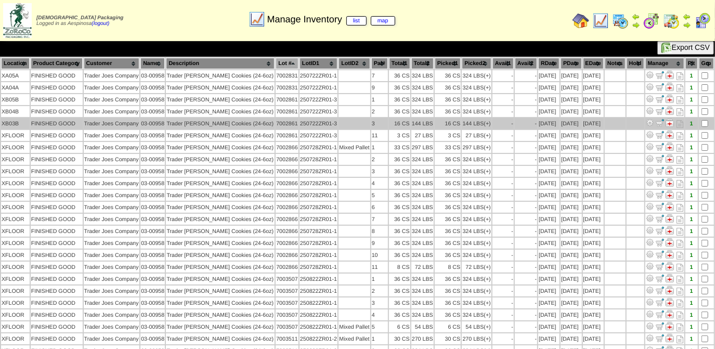
scroll to position [0, 0]
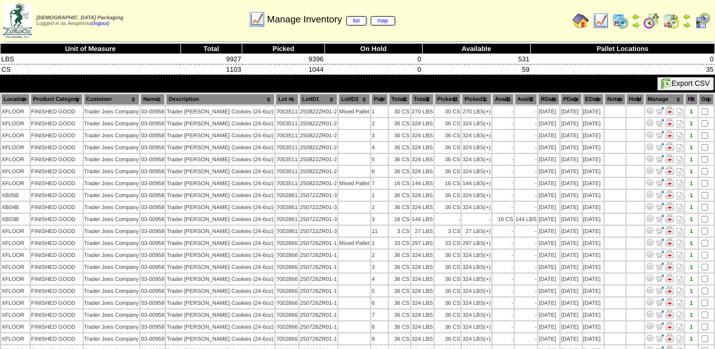
click at [449, 97] on th "Picked1" at bounding box center [448, 99] width 27 height 11
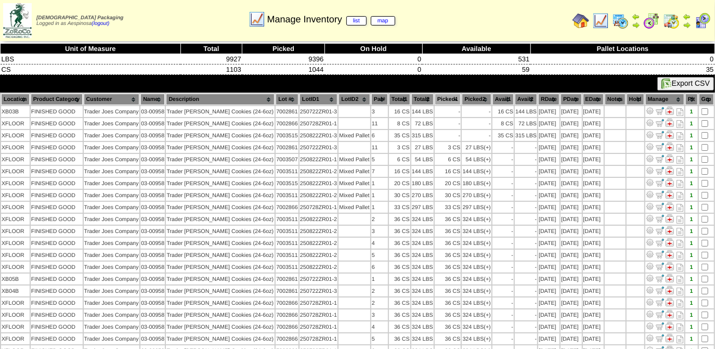
click at [449, 97] on th "Picked1" at bounding box center [448, 99] width 27 height 11
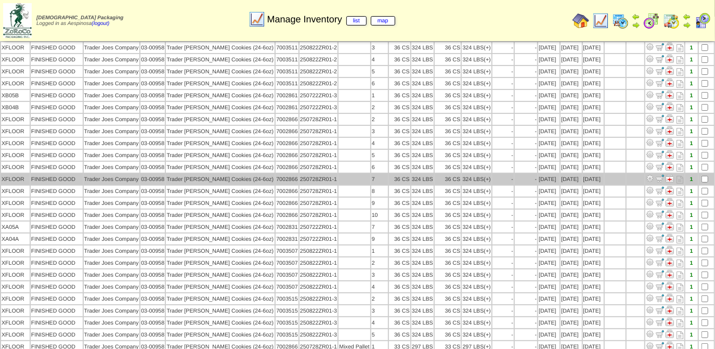
scroll to position [178, 0]
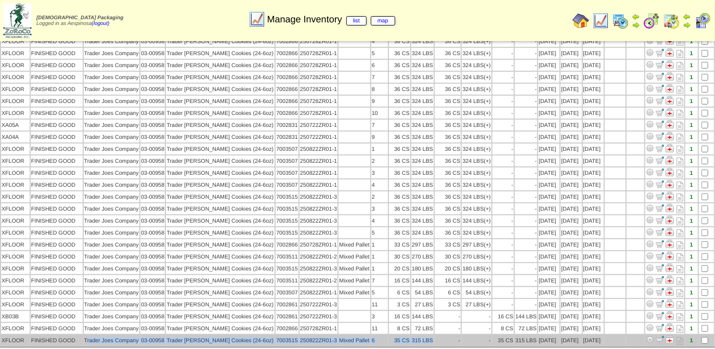
drag, startPoint x: 84, startPoint y: 327, endPoint x: 430, endPoint y: 327, distance: 346.2
click at [430, 335] on tr "XFLOOR FINISHED GOOD Trader Joes Company 03-00958 Trader [PERSON_NAME] Cookies …" at bounding box center [357, 340] width 713 height 11
copy tr "[PERSON_NAME] Company 03-00958 Trader [PERSON_NAME] Cookies (24-6oz) 7003515 25…"
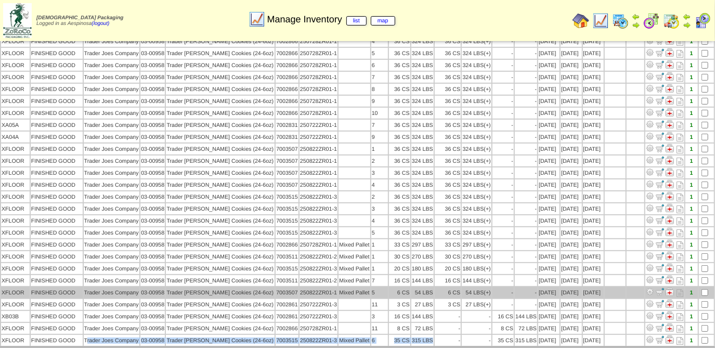
click at [51, 287] on td "FINISHED GOOD" at bounding box center [57, 292] width 52 height 11
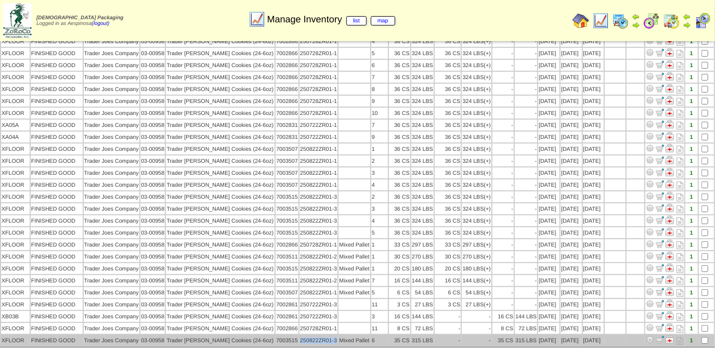
drag, startPoint x: 337, startPoint y: 329, endPoint x: 300, endPoint y: 329, distance: 36.9
click at [300, 335] on td "250822ZR01-3" at bounding box center [318, 340] width 38 height 11
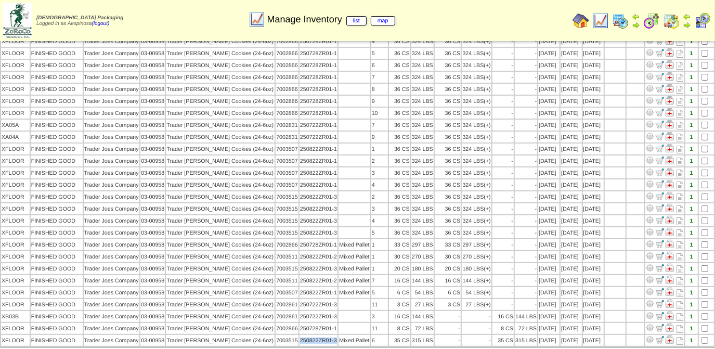
copy td "250822ZR01-3"
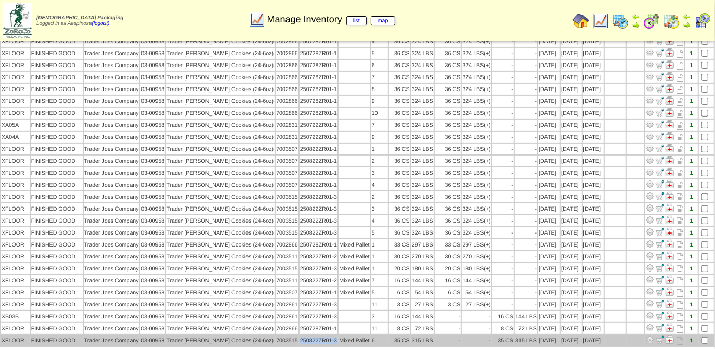
drag, startPoint x: 297, startPoint y: 331, endPoint x: 275, endPoint y: 332, distance: 21.3
click at [275, 335] on tr "XFLOOR FINISHED GOOD Trader Joes Company 03-00958 Trader Joes Snickerdoodle Coo…" at bounding box center [357, 340] width 713 height 11
copy tr "7003515"
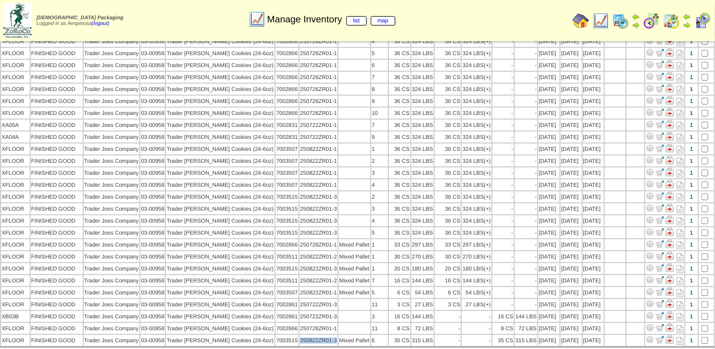
drag, startPoint x: 273, startPoint y: 328, endPoint x: 164, endPoint y: 334, distance: 108.8
click at [164, 334] on table "Location Product Category Customer Name Description Lot # LotID1 LotID2 2 -" at bounding box center [357, 131] width 715 height 432
copy td "Trader Joes Snickerdoodle Cookies (24-6oz"
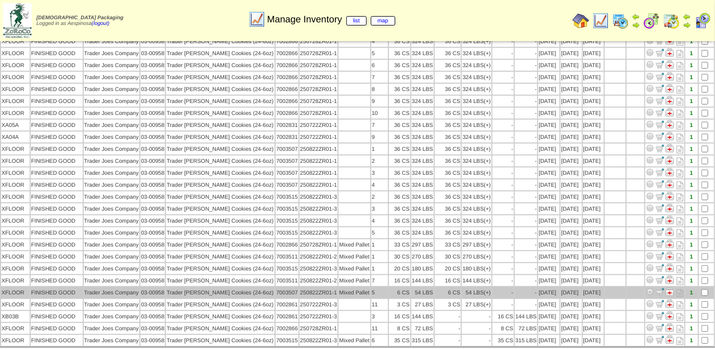
click at [386, 287] on td "5" at bounding box center [379, 292] width 17 height 11
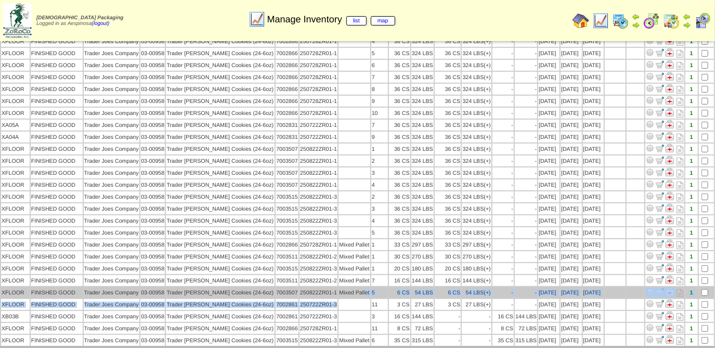
drag, startPoint x: 369, startPoint y: 292, endPoint x: 364, endPoint y: 283, distance: 9.8
click at [364, 283] on tbody "XFLOOR 03-00958" at bounding box center [357, 136] width 713 height 417
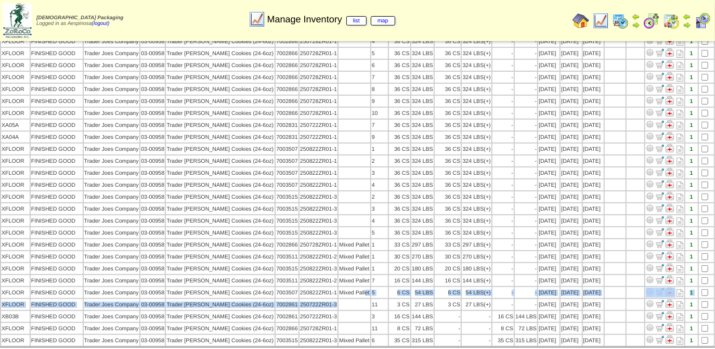
click at [370, 286] on table "Location Product Category Customer Name Description Lot # LotID1 LotID2 2 -" at bounding box center [357, 131] width 715 height 432
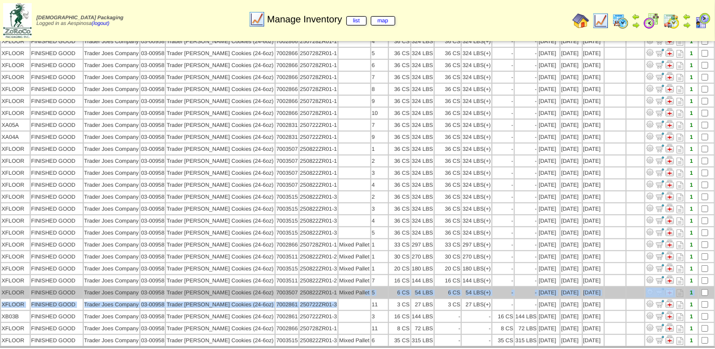
click at [372, 287] on td "5" at bounding box center [379, 292] width 17 height 11
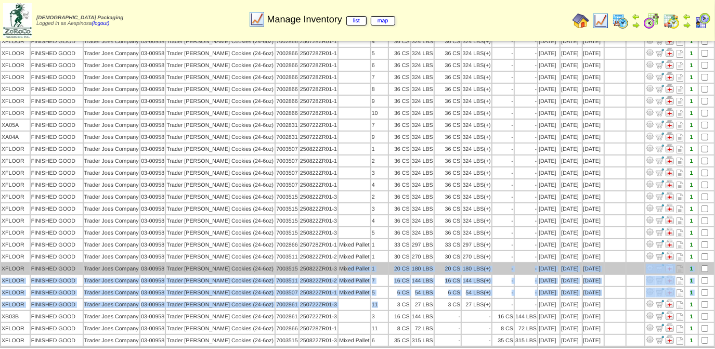
drag, startPoint x: 386, startPoint y: 294, endPoint x: 349, endPoint y: 254, distance: 54.1
click at [349, 254] on tbody "XFLOOR 03-00958" at bounding box center [357, 136] width 713 height 417
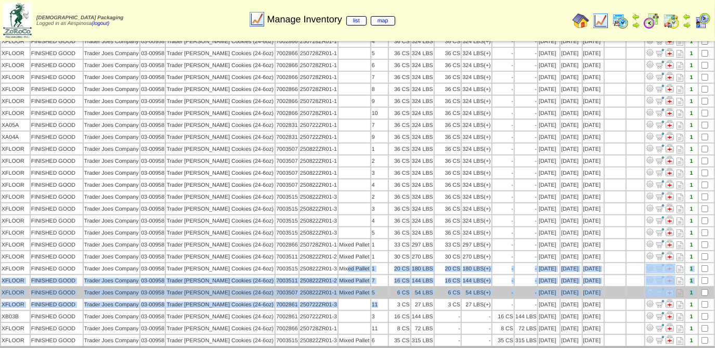
click at [352, 287] on td "Mixed Pallet" at bounding box center [353, 292] width 31 height 11
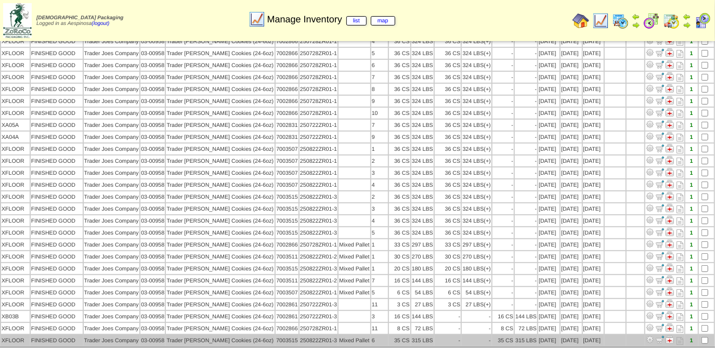
click at [379, 335] on td "6" at bounding box center [379, 340] width 17 height 11
drag, startPoint x: 2, startPoint y: 327, endPoint x: 606, endPoint y: 328, distance: 603.5
click at [606, 335] on tr "XFLOOR FINISHED GOOD Trader Joes Company 03-00958 Trader Joes Snickerdoodle Coo…" at bounding box center [357, 340] width 713 height 11
copy tr "XFLOOR FINISHED GOOD Trader Joes Company 03-00958 Trader Joes Snickerdoodle Coo…"
click at [425, 335] on td "315 LBS" at bounding box center [422, 340] width 22 height 11
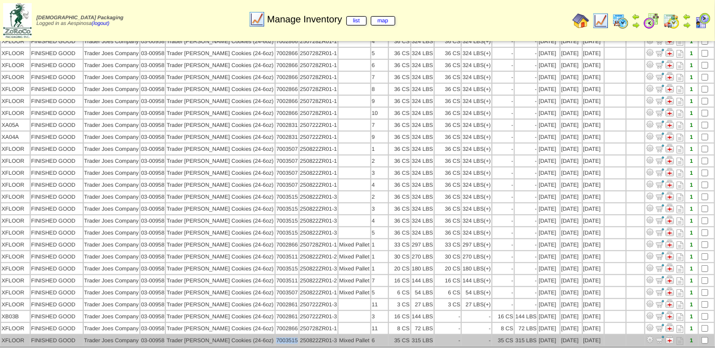
drag, startPoint x: 277, startPoint y: 330, endPoint x: 298, endPoint y: 331, distance: 20.8
click at [298, 335] on td "7003515" at bounding box center [286, 340] width 23 height 11
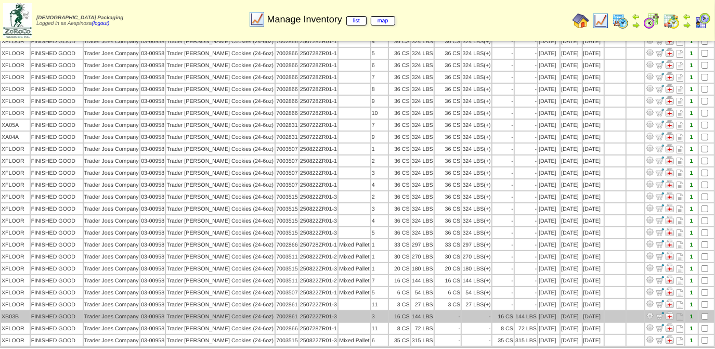
click at [121, 311] on td "Trader Joes Company" at bounding box center [112, 316] width 56 height 11
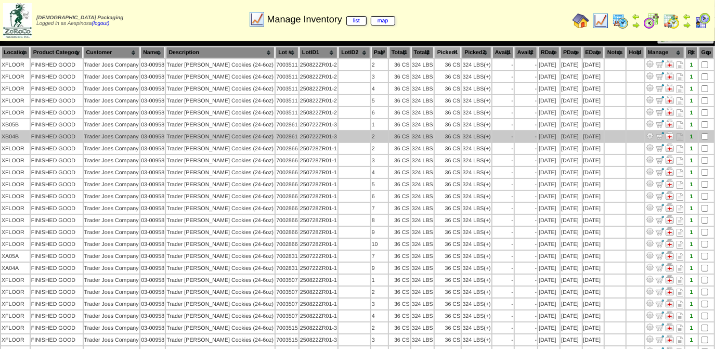
scroll to position [0, 0]
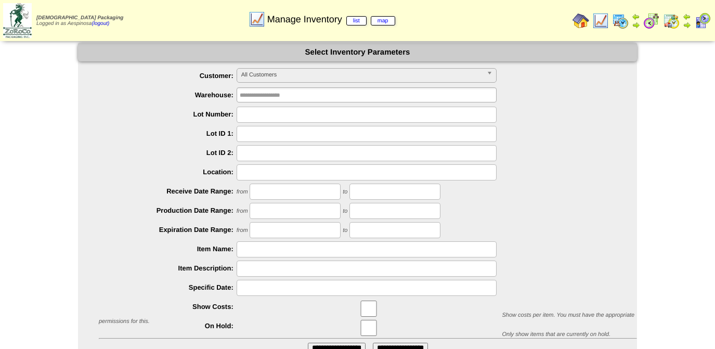
scroll to position [84, 0]
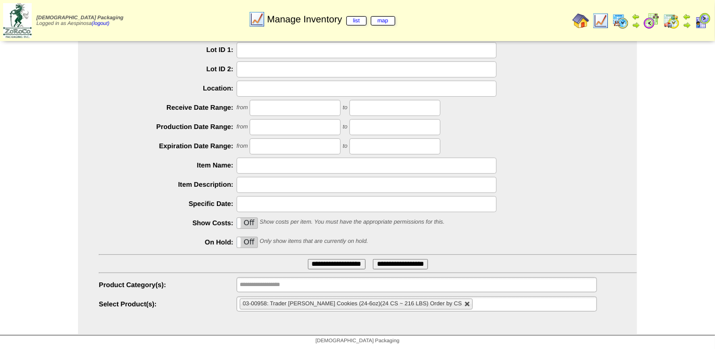
click at [470, 306] on link at bounding box center [467, 304] width 6 height 6
type input "**********"
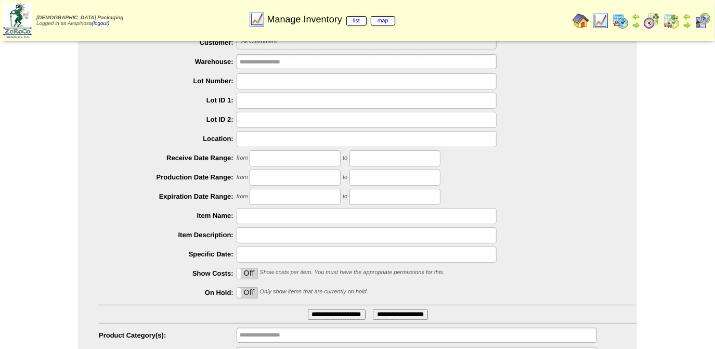
scroll to position [0, 0]
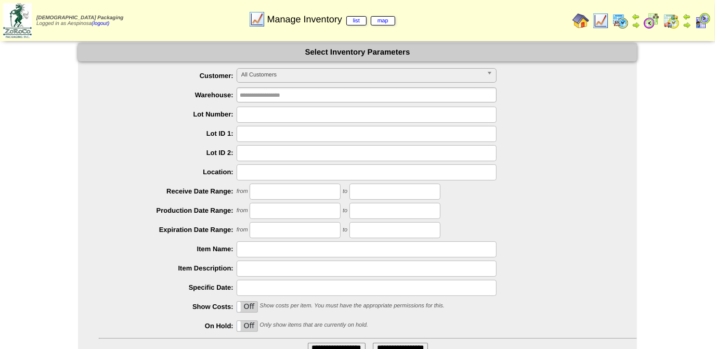
click at [583, 207] on div "from to" at bounding box center [368, 211] width 538 height 16
